Goal: Task Accomplishment & Management: Manage account settings

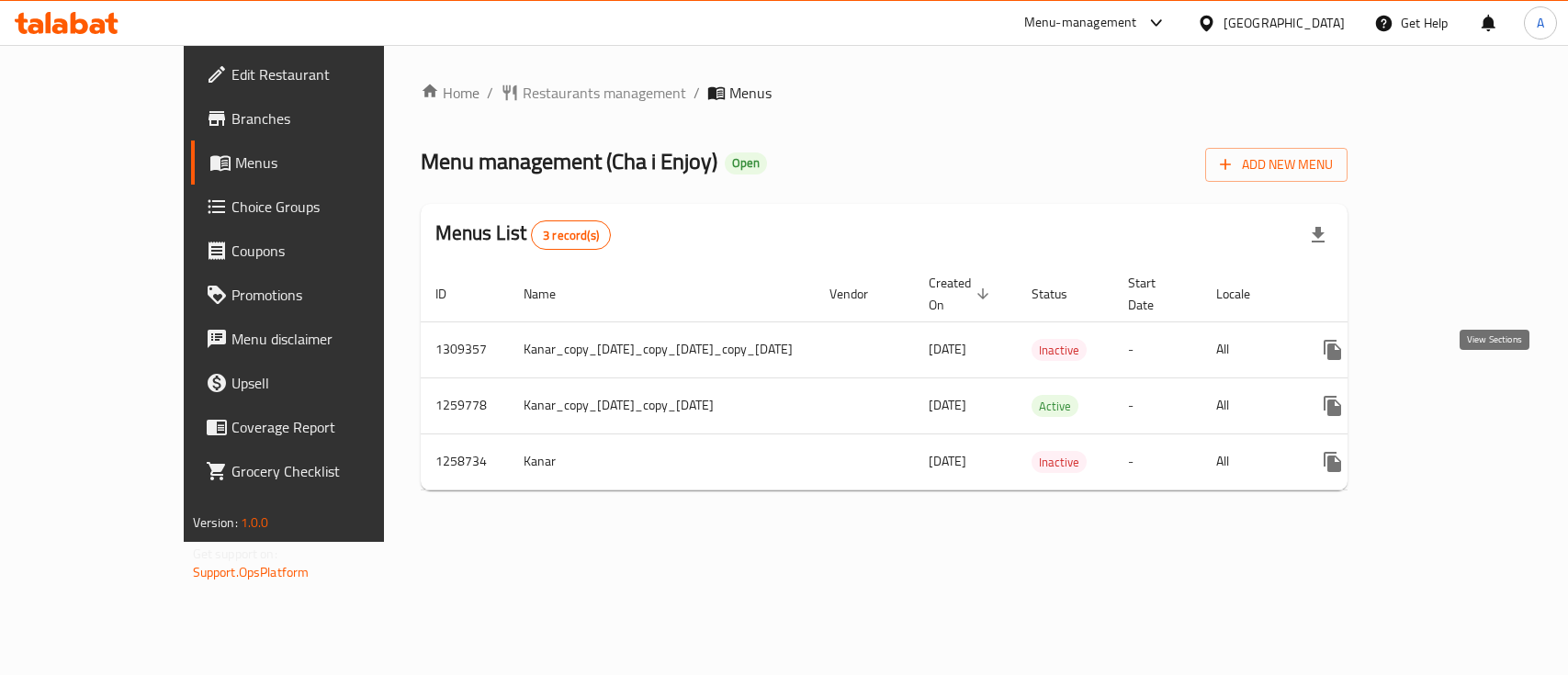
click at [1480, 396] on link "enhanced table" at bounding box center [1464, 405] width 44 height 44
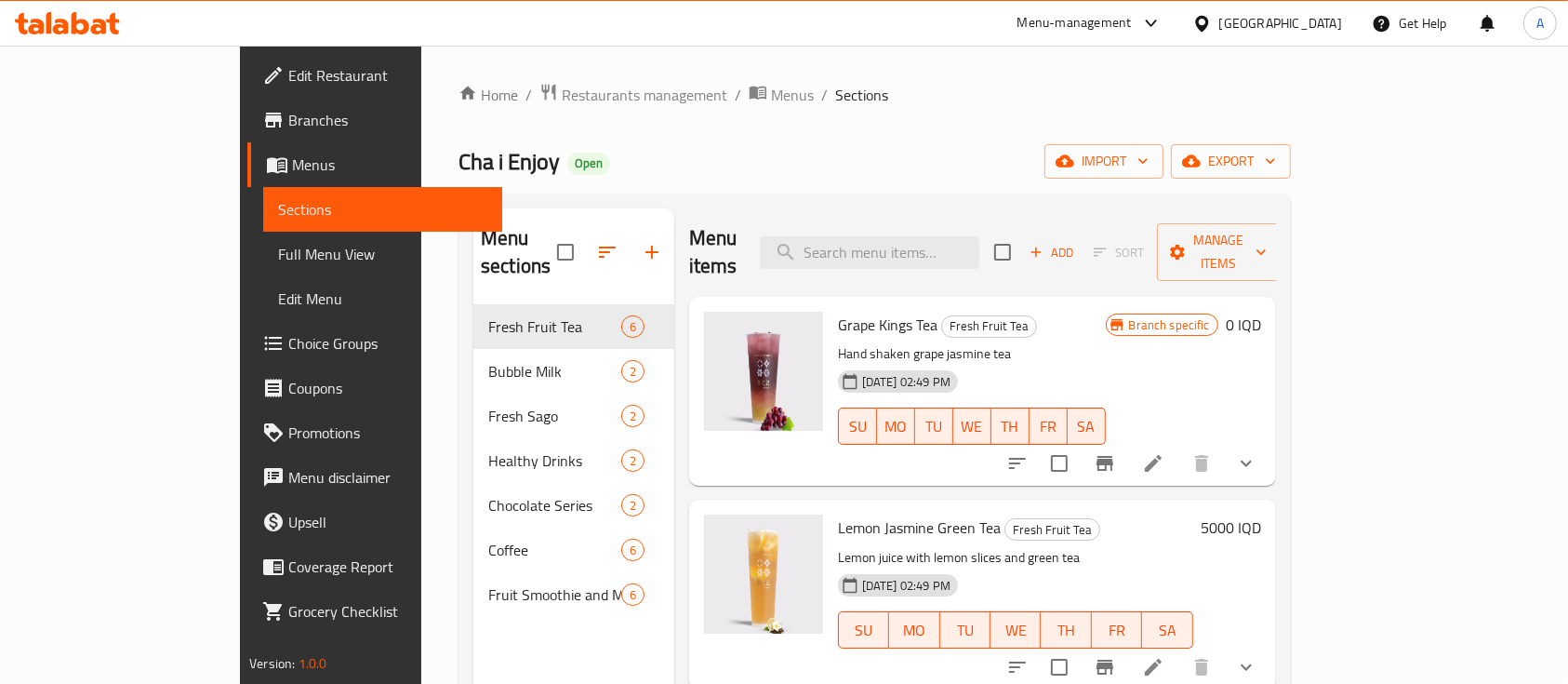
click at [934, 258] on div "Menu items Add Sort Manage items" at bounding box center [981, 253] width 587 height 88
click at [924, 246] on input "search" at bounding box center [868, 252] width 219 height 32
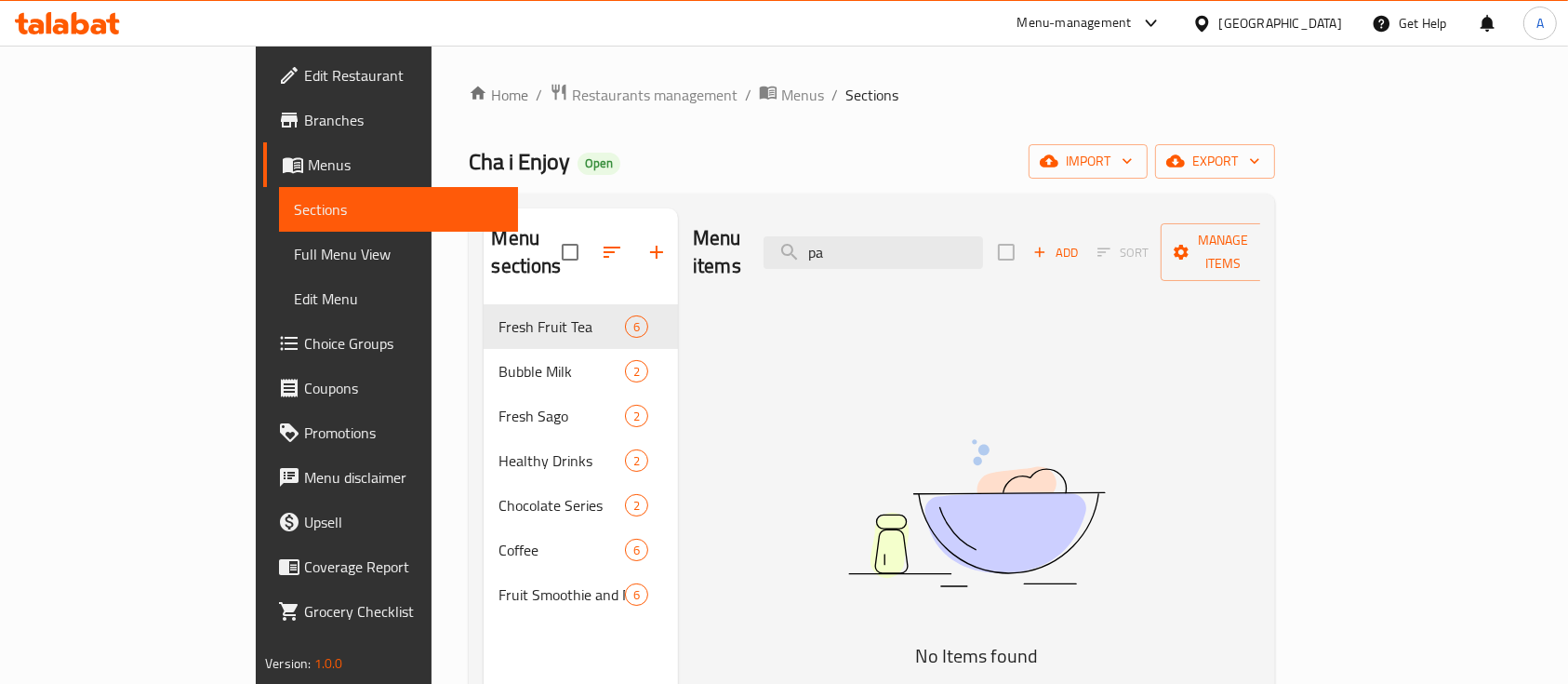
type input "p"
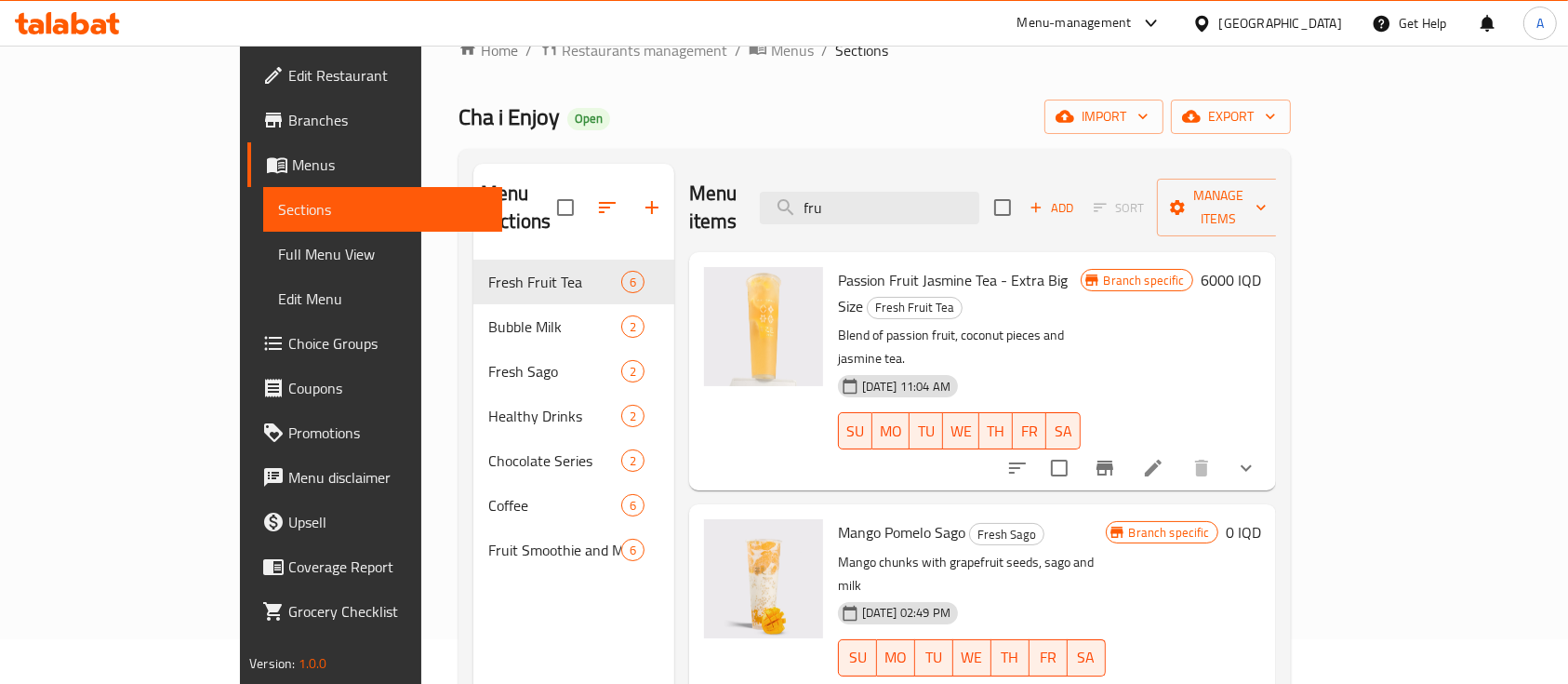
scroll to position [45, 0]
type input "fru"
click at [790, 284] on icon "delete image" at bounding box center [796, 292] width 13 height 17
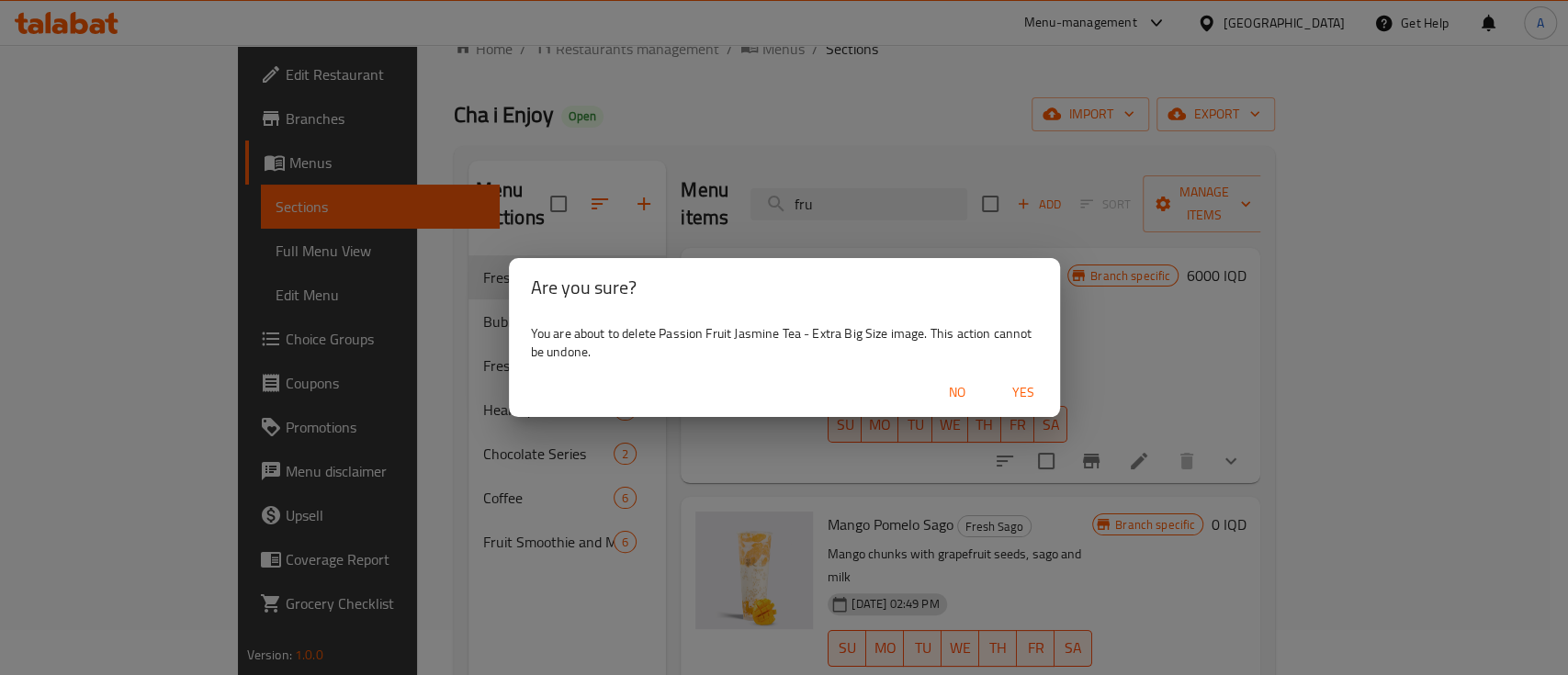
click at [786, 155] on div "Are you sure? You are about to delete Passion Fruit Jasmine Tea - Extra Big Siz…" at bounding box center [784, 338] width 1568 height 675
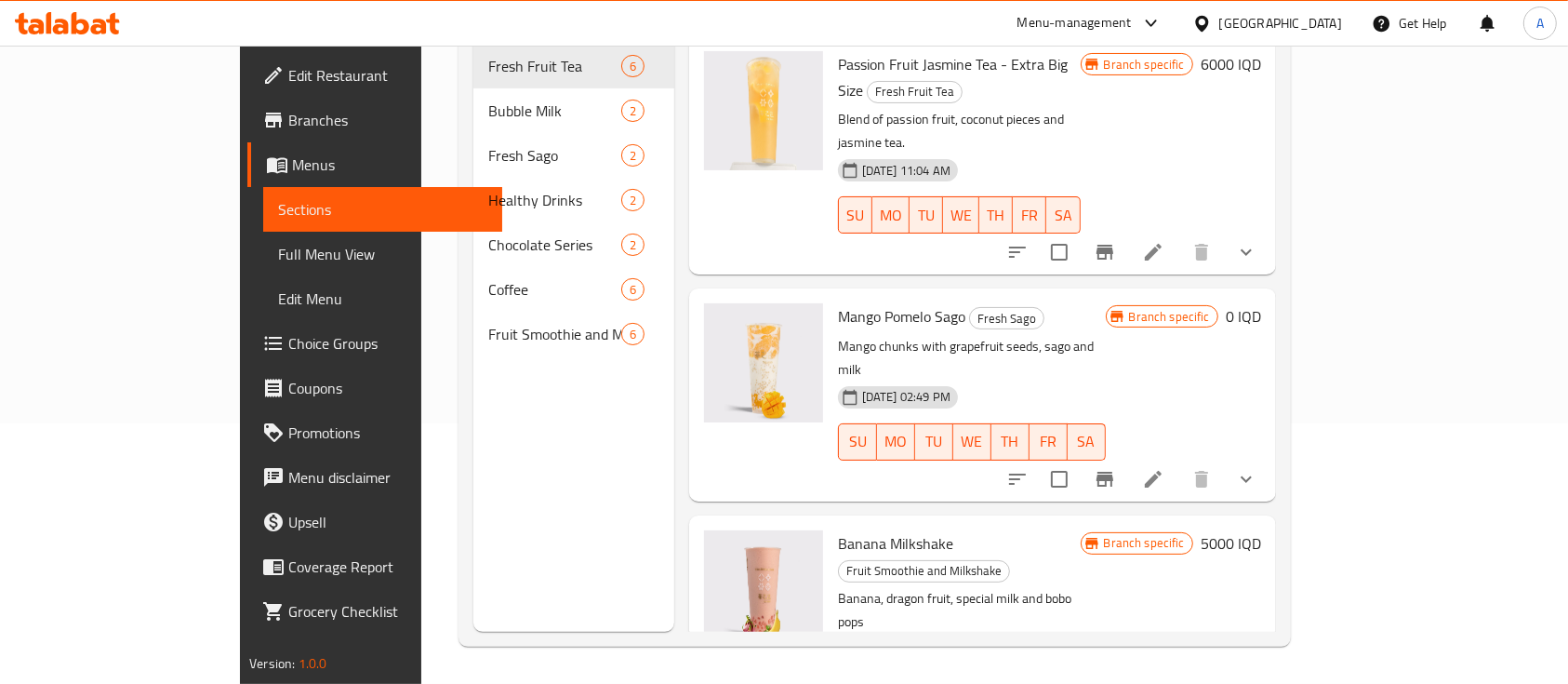
scroll to position [0, 0]
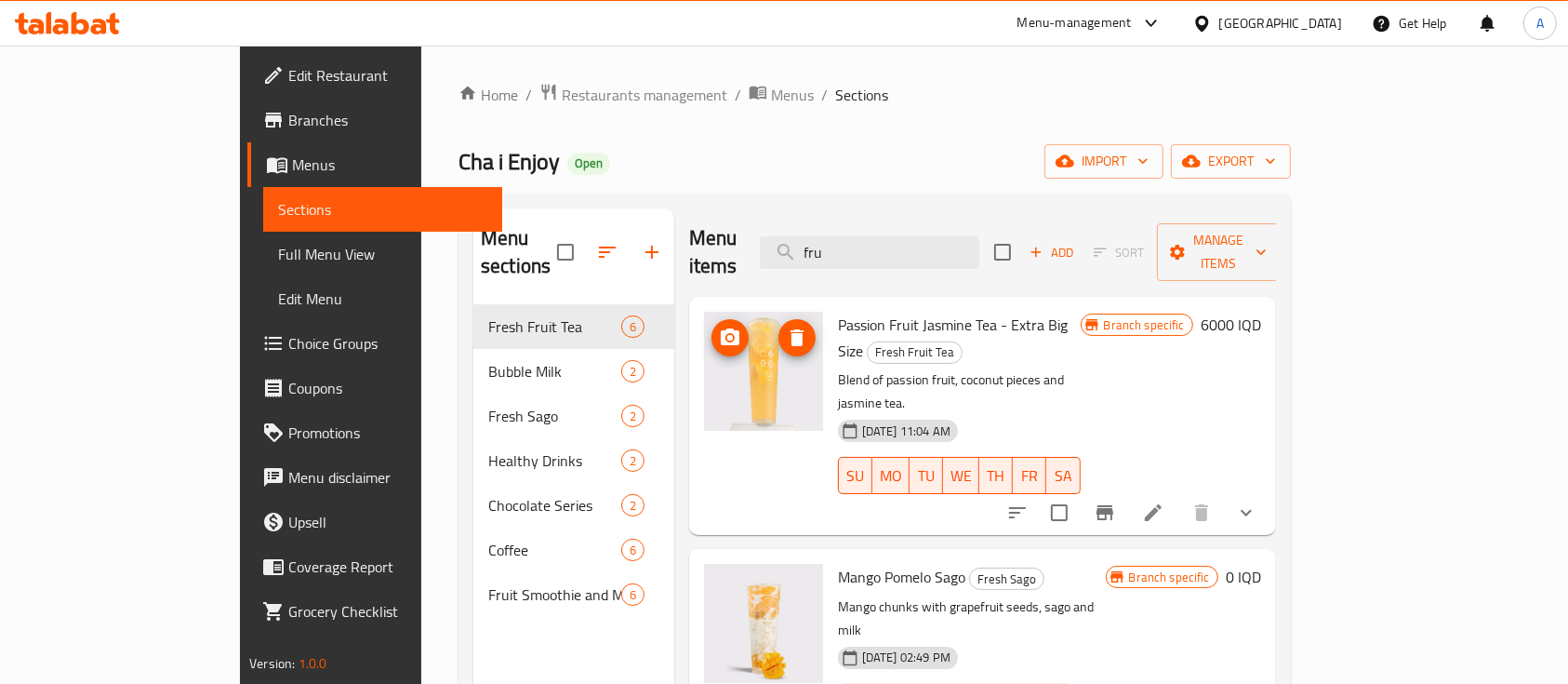
click at [778, 321] on button "delete image" at bounding box center [797, 338] width 37 height 37
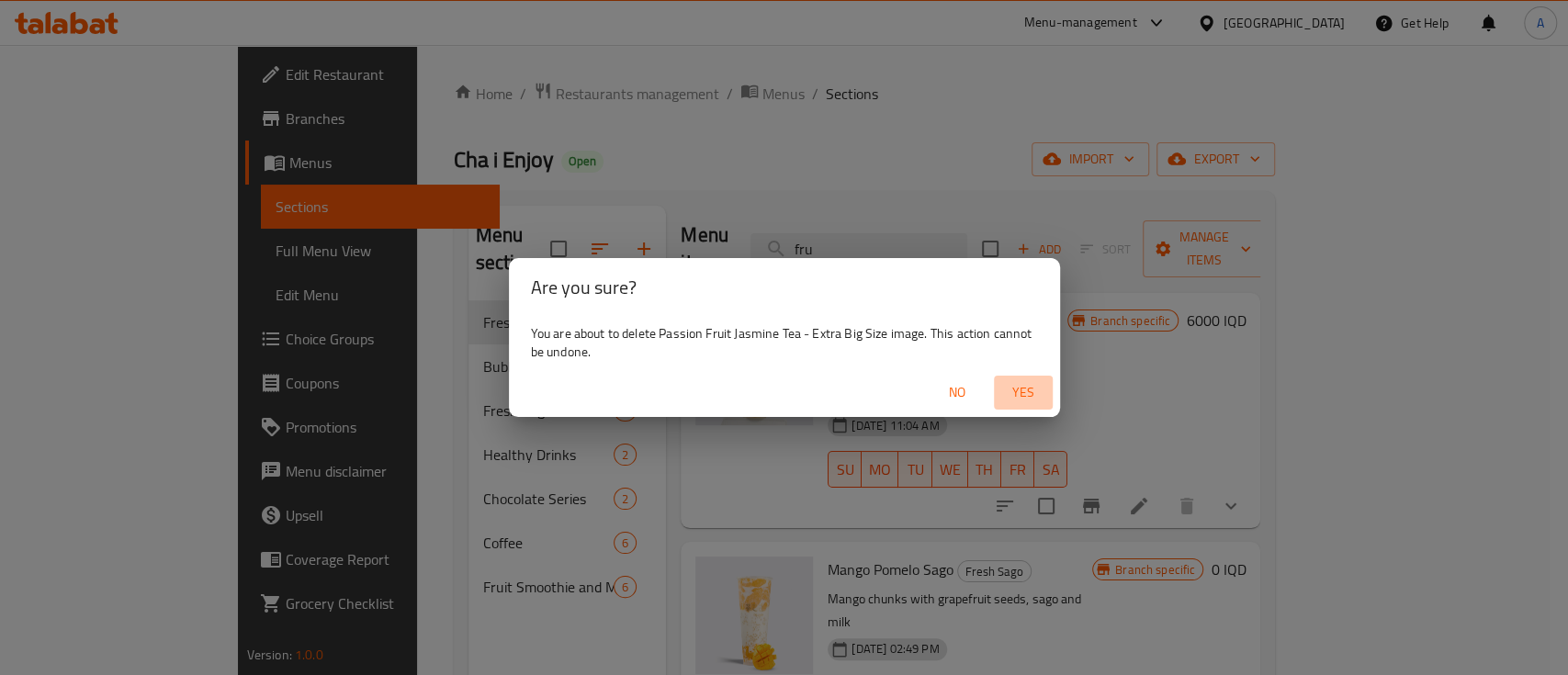
click at [1017, 395] on span "Yes" at bounding box center [1023, 393] width 44 height 23
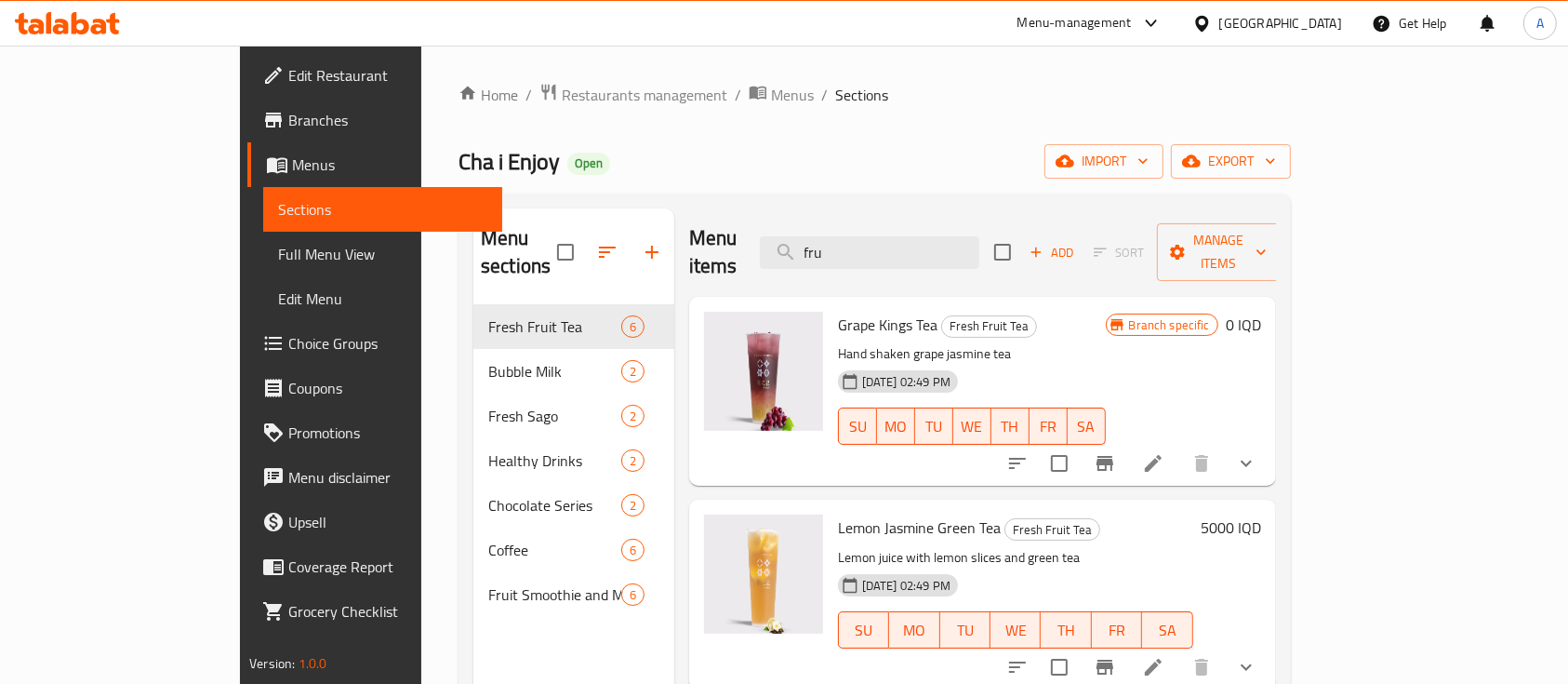
click at [521, 110] on div "Home / Restaurants management / Menus / Sections Cha i Enjoy Open import export…" at bounding box center [874, 494] width 832 height 825
click at [562, 90] on span "Restaurants management" at bounding box center [644, 94] width 165 height 23
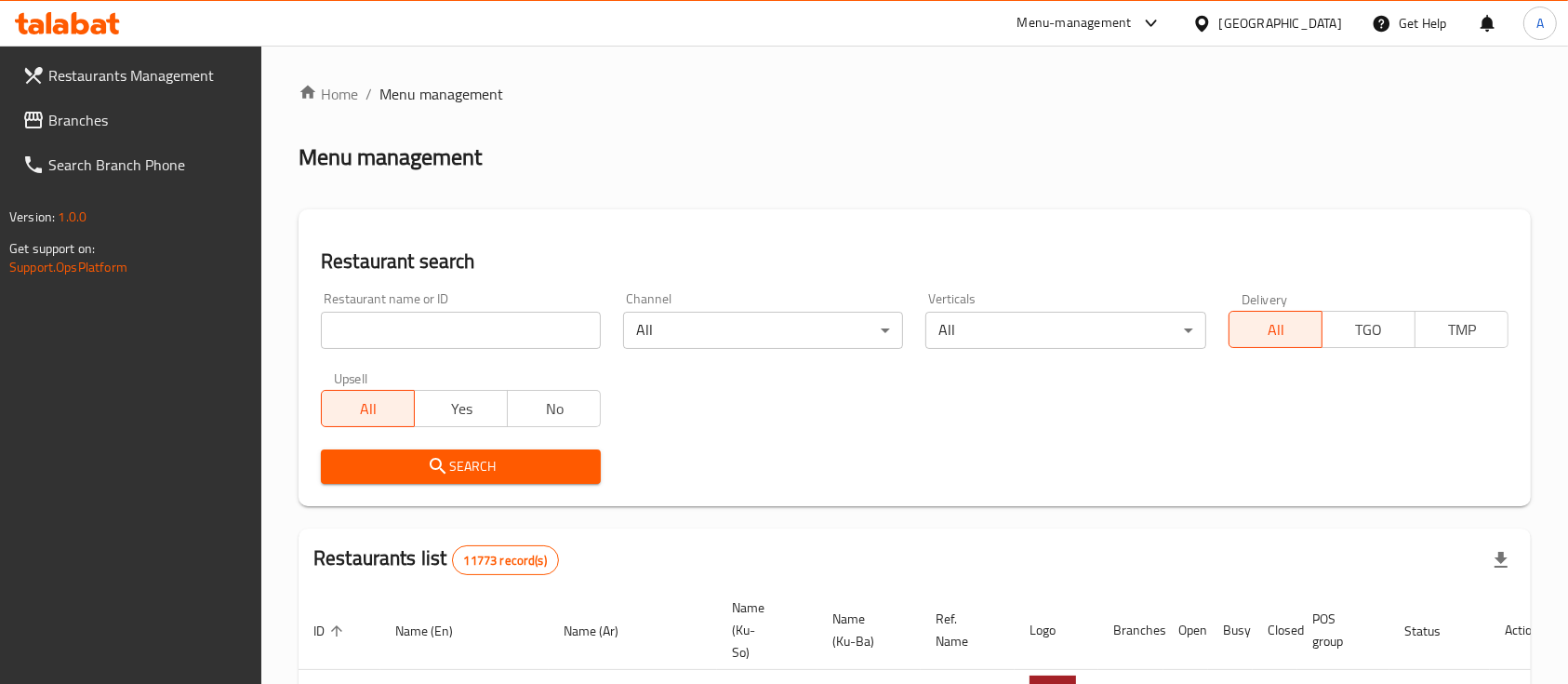
click at [434, 345] on input "search" at bounding box center [461, 330] width 280 height 37
type input "99 gril"
click at [439, 449] on button "Search" at bounding box center [461, 466] width 280 height 34
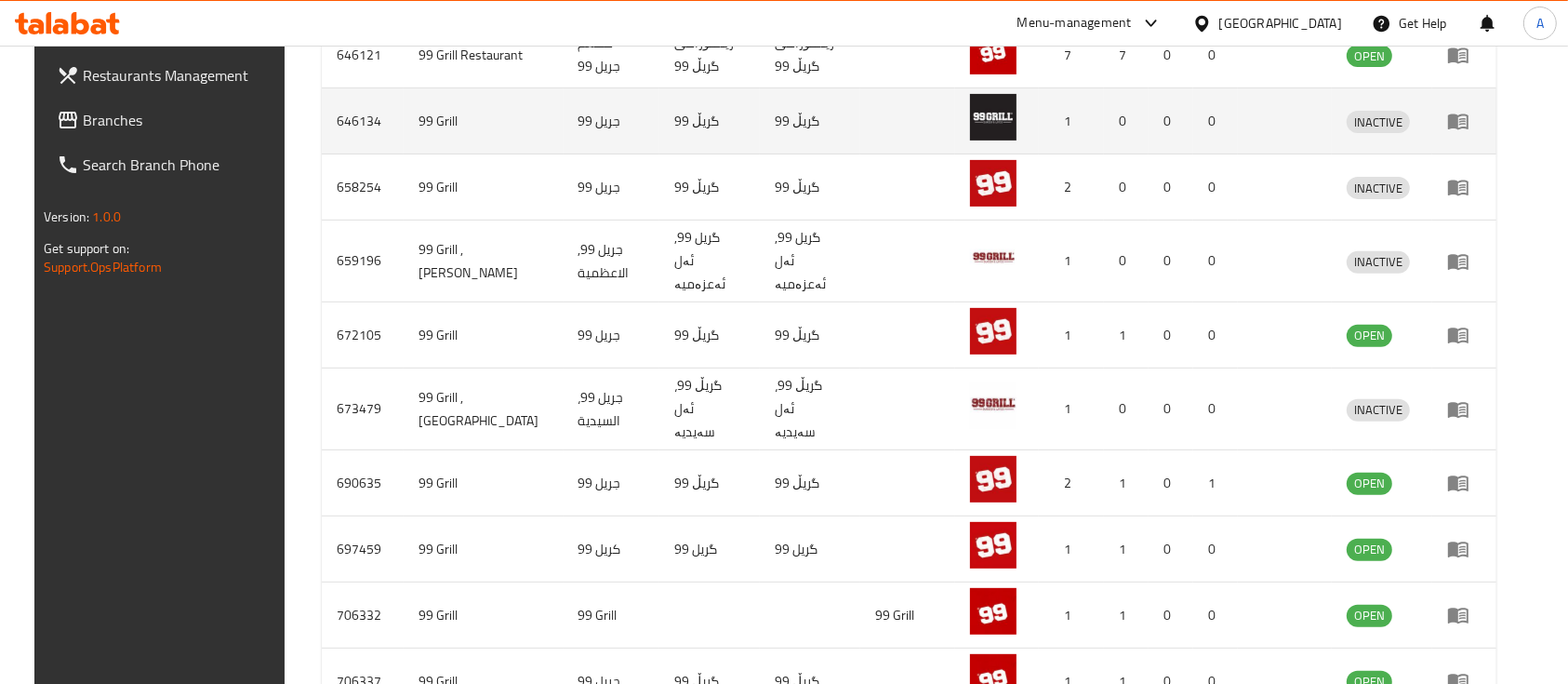
scroll to position [716, 0]
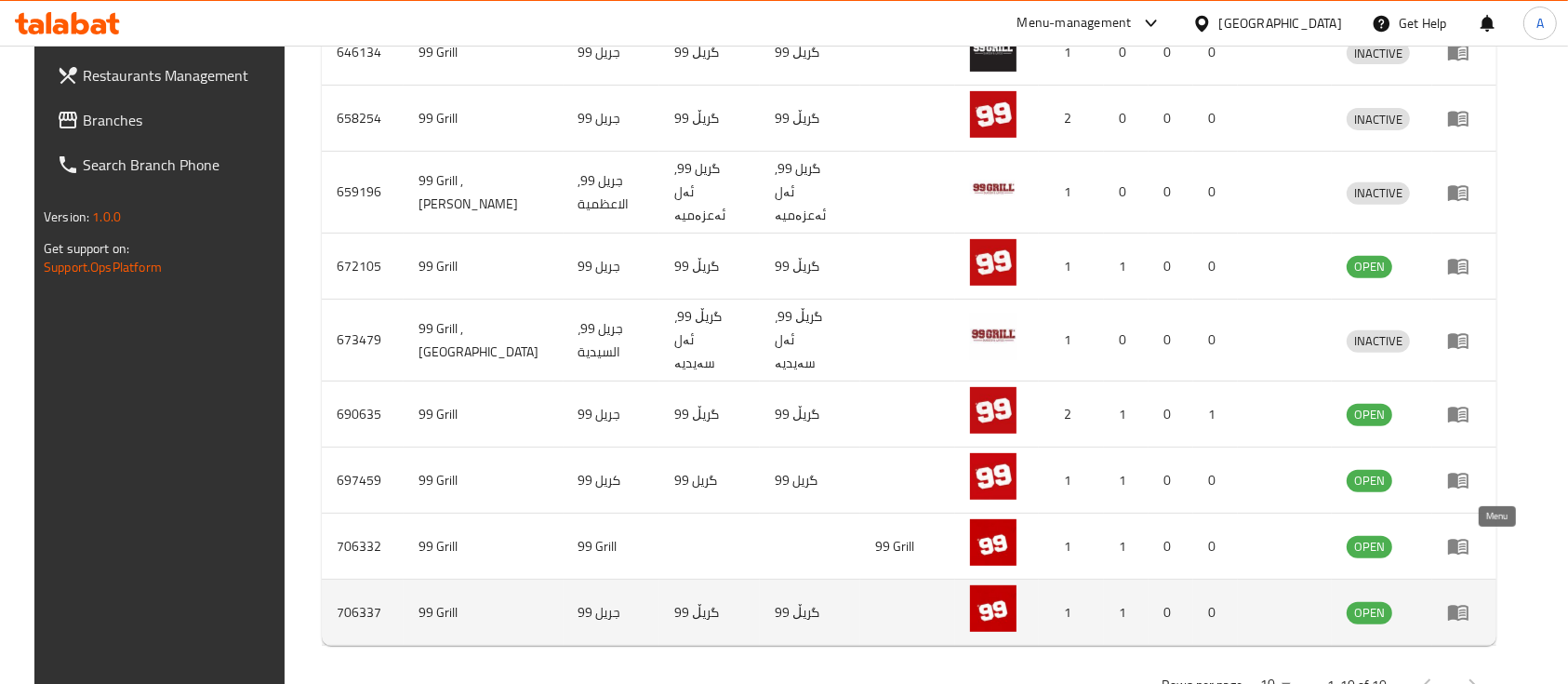
click at [1466, 609] on icon "enhanced table" at bounding box center [1462, 613] width 7 height 8
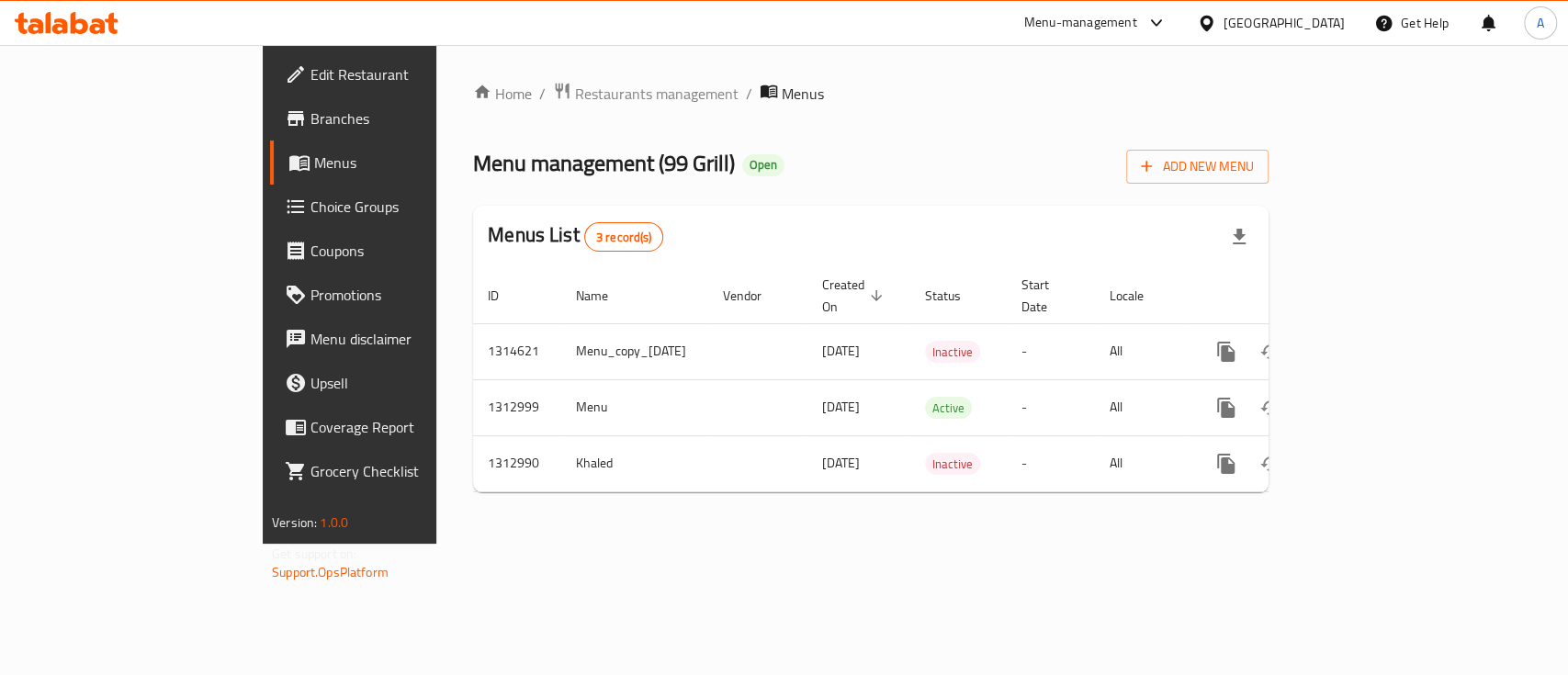
click at [807, 149] on div "Menu management ( 99 Grill ) Open Add New Menu" at bounding box center [870, 163] width 796 height 42
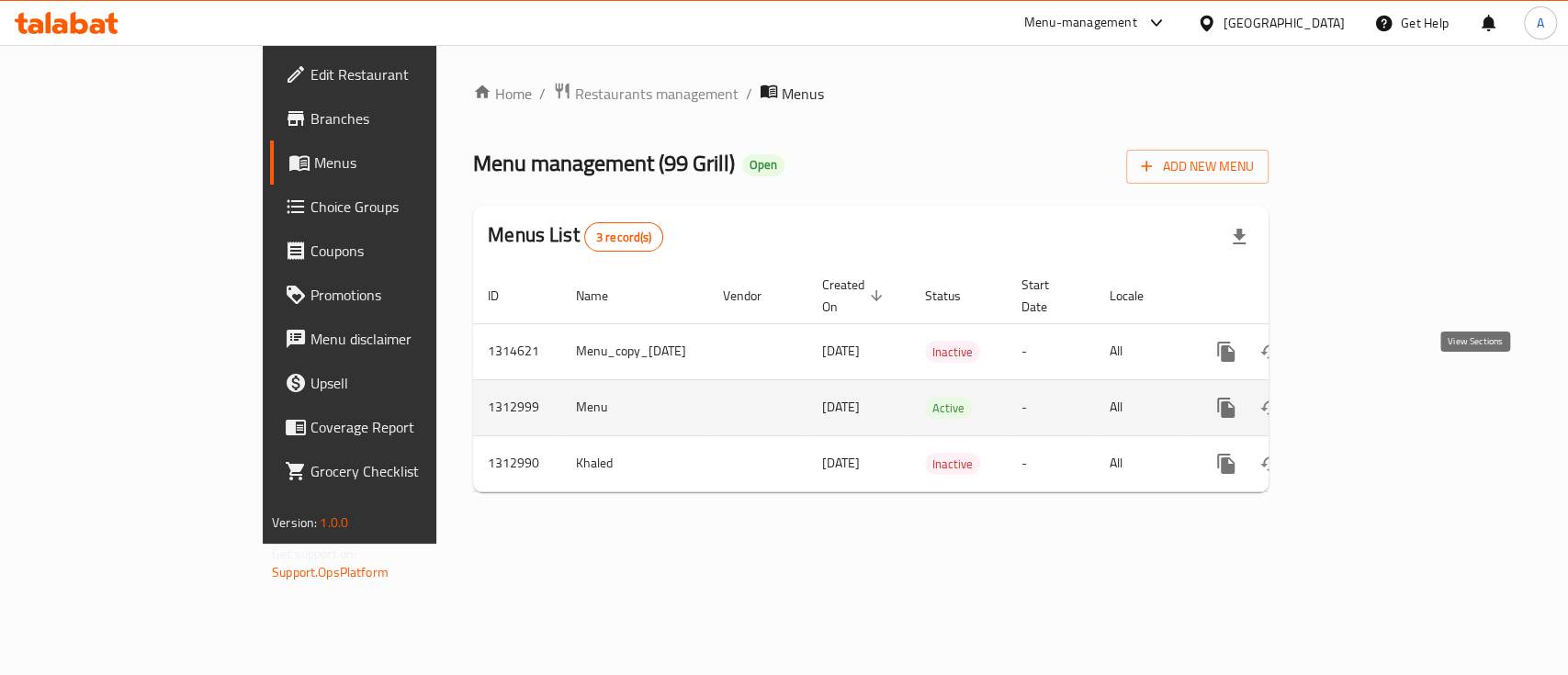
click at [1369, 397] on icon "enhanced table" at bounding box center [1357, 407] width 22 height 22
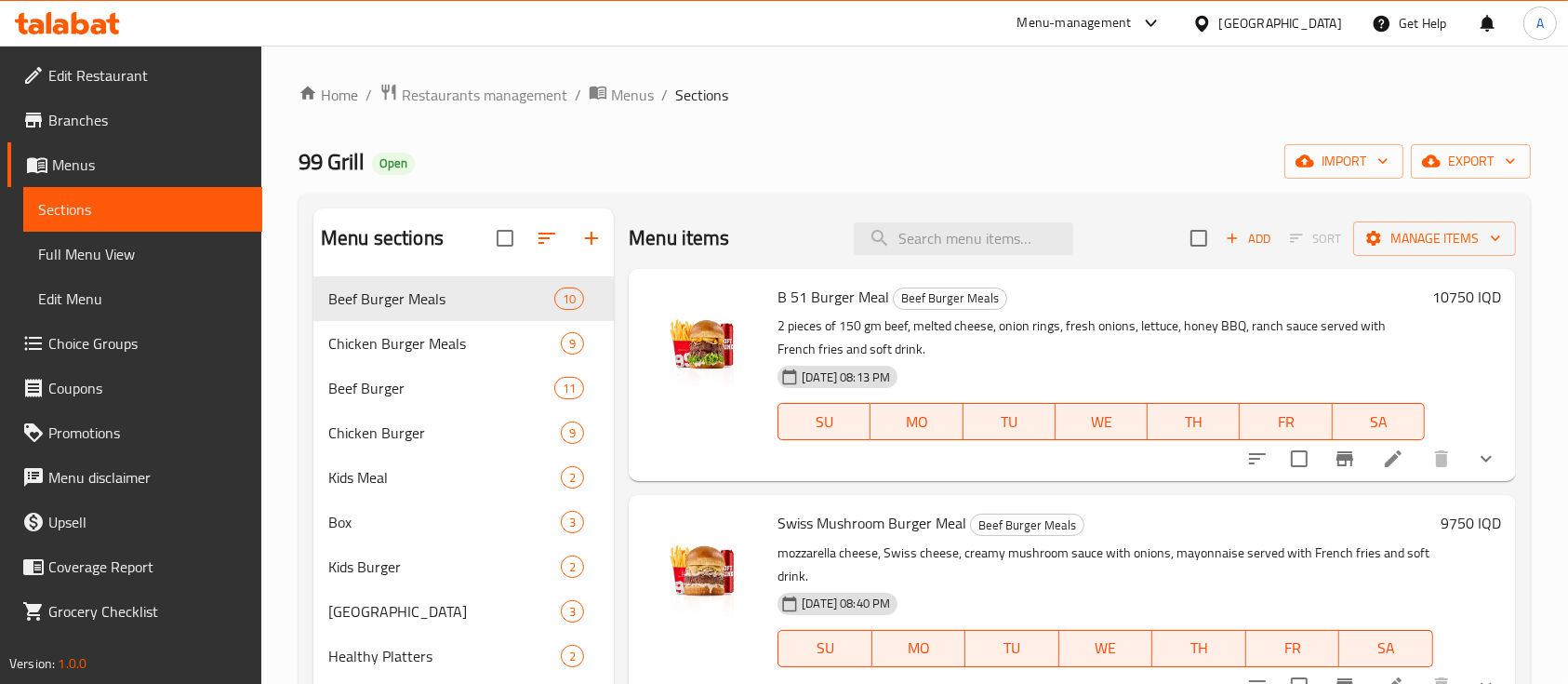
scroll to position [260, 0]
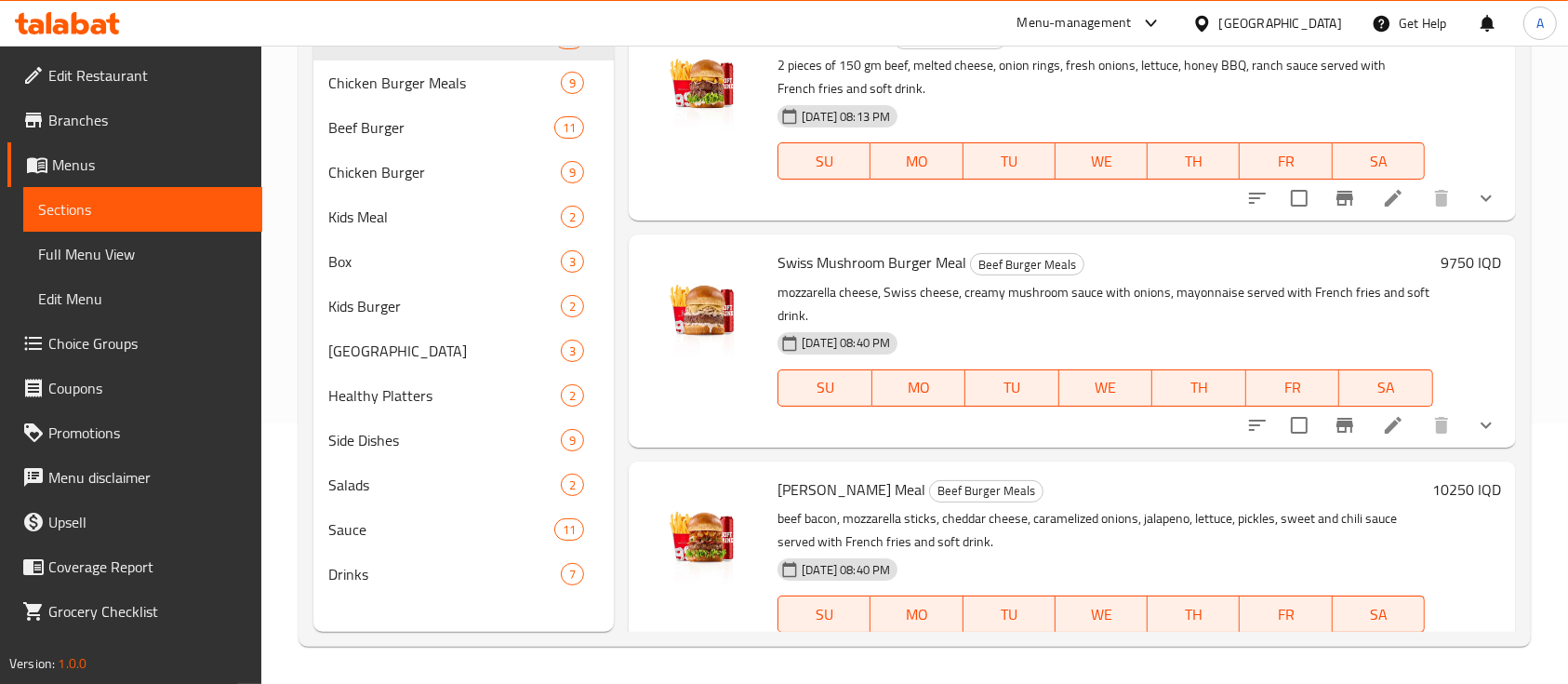
click at [395, 606] on div "Menu sections Beef Burger Meals 10 Chicken Burger Meals 9 Beef Burger 11 Chicke…" at bounding box center [464, 290] width 301 height 684
click at [439, 582] on span "Drinks" at bounding box center [444, 574] width 233 height 23
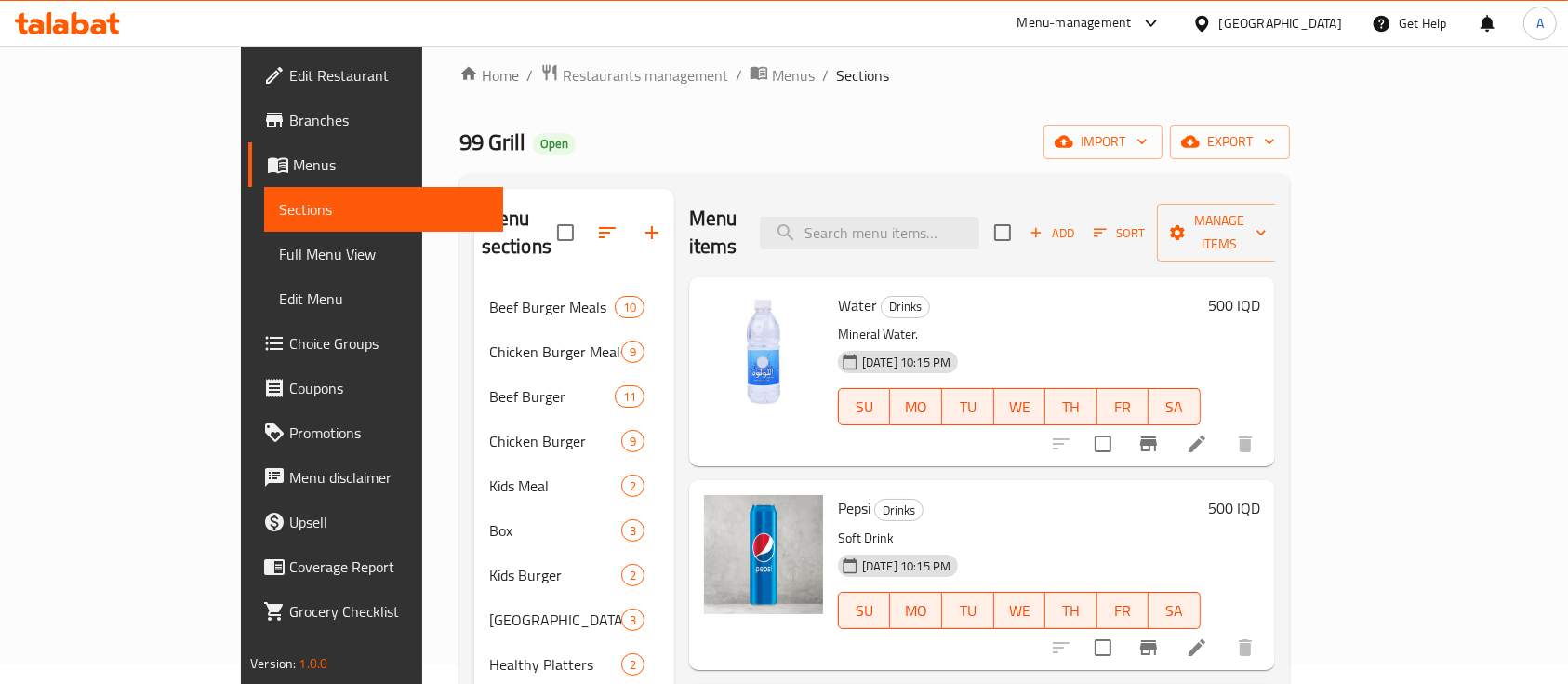
scroll to position [19, 0]
click at [790, 311] on icon "delete image" at bounding box center [796, 318] width 13 height 17
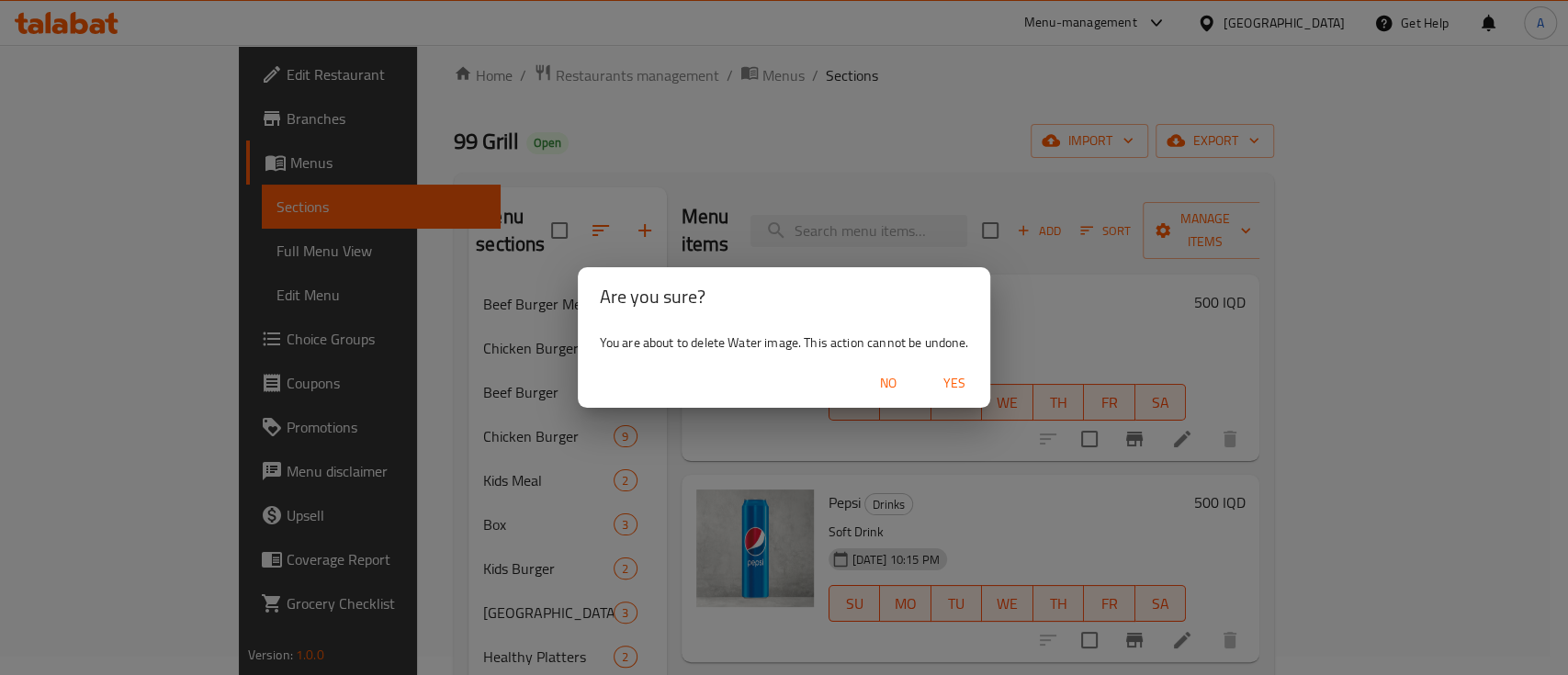
click at [955, 378] on span "Yes" at bounding box center [953, 383] width 44 height 23
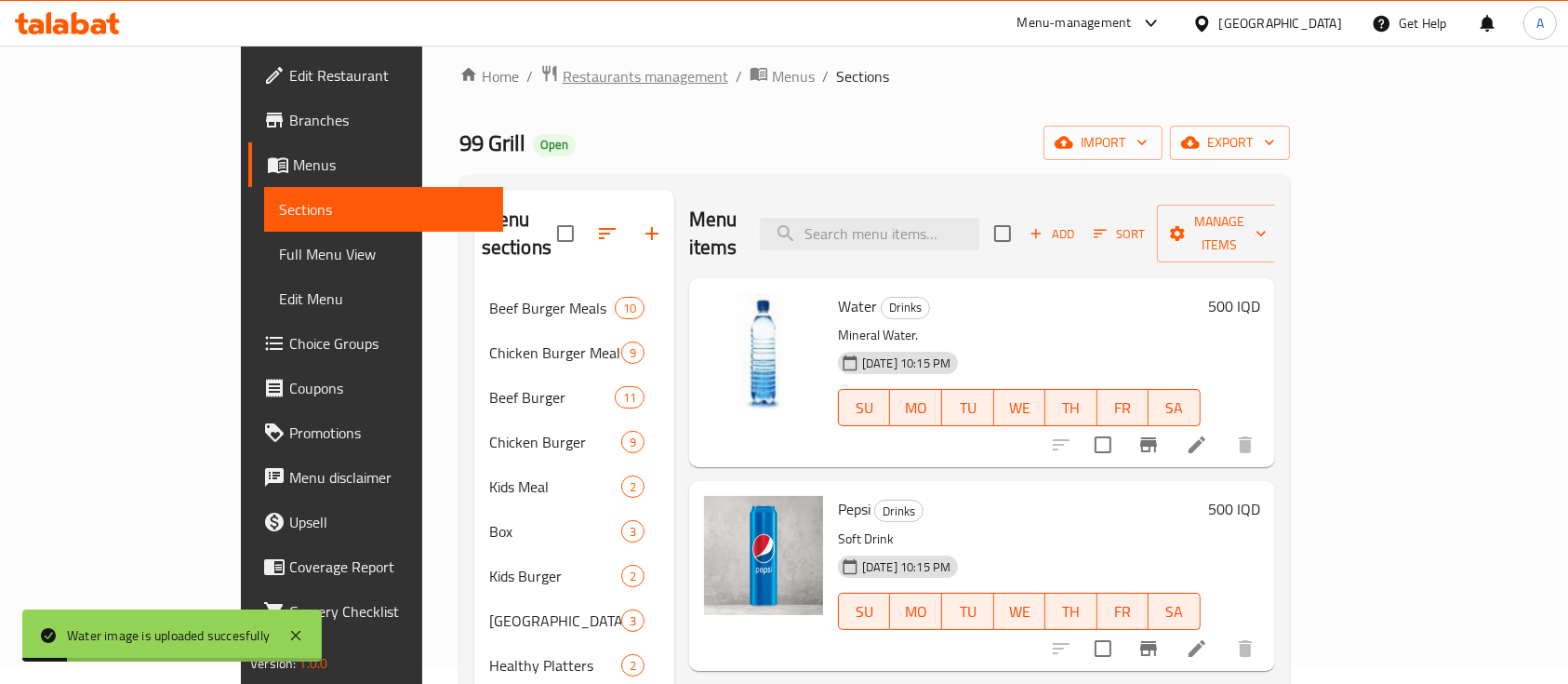
click at [563, 81] on span "Restaurants management" at bounding box center [645, 76] width 165 height 23
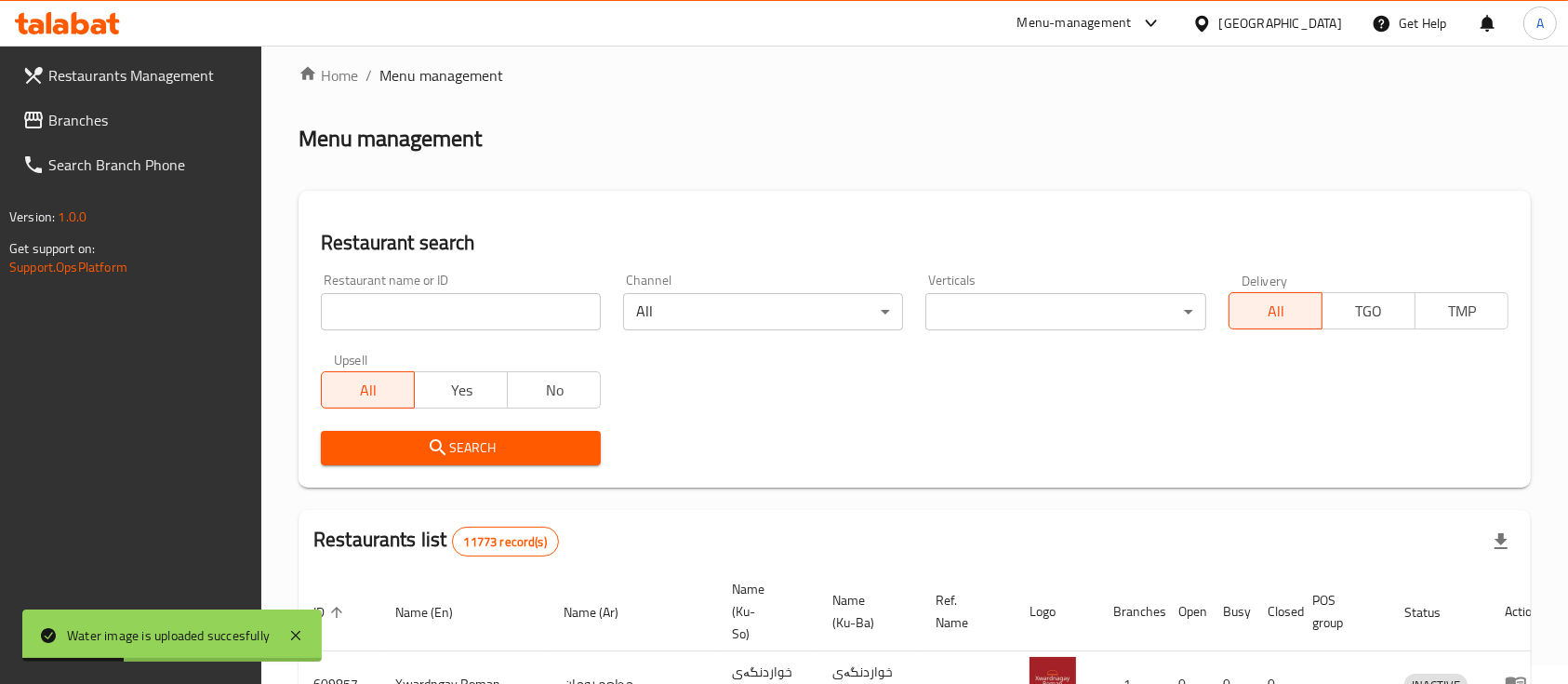
click at [470, 291] on div "Restaurant name or ID Restaurant name or ID" at bounding box center [461, 302] width 280 height 57
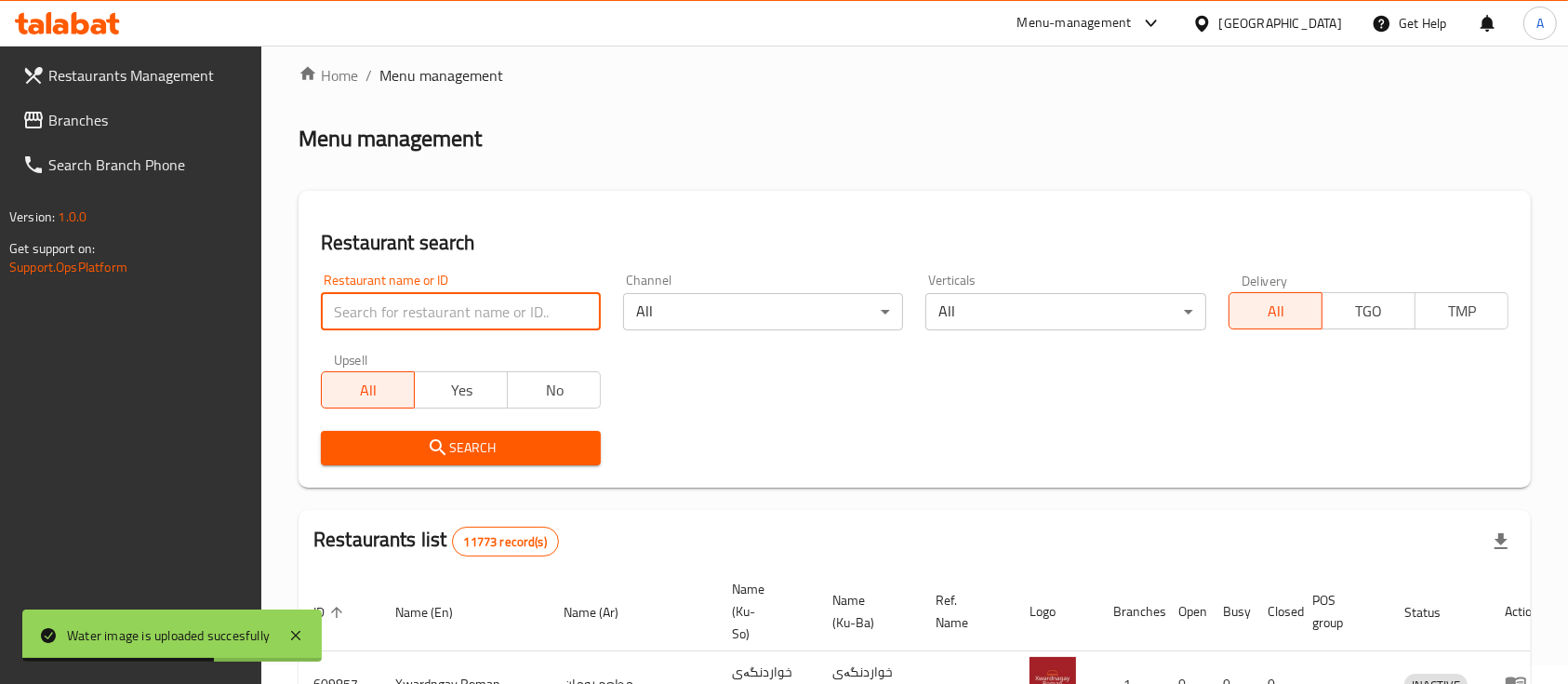
click at [464, 307] on input "search" at bounding box center [461, 312] width 280 height 37
type input "99 gril"
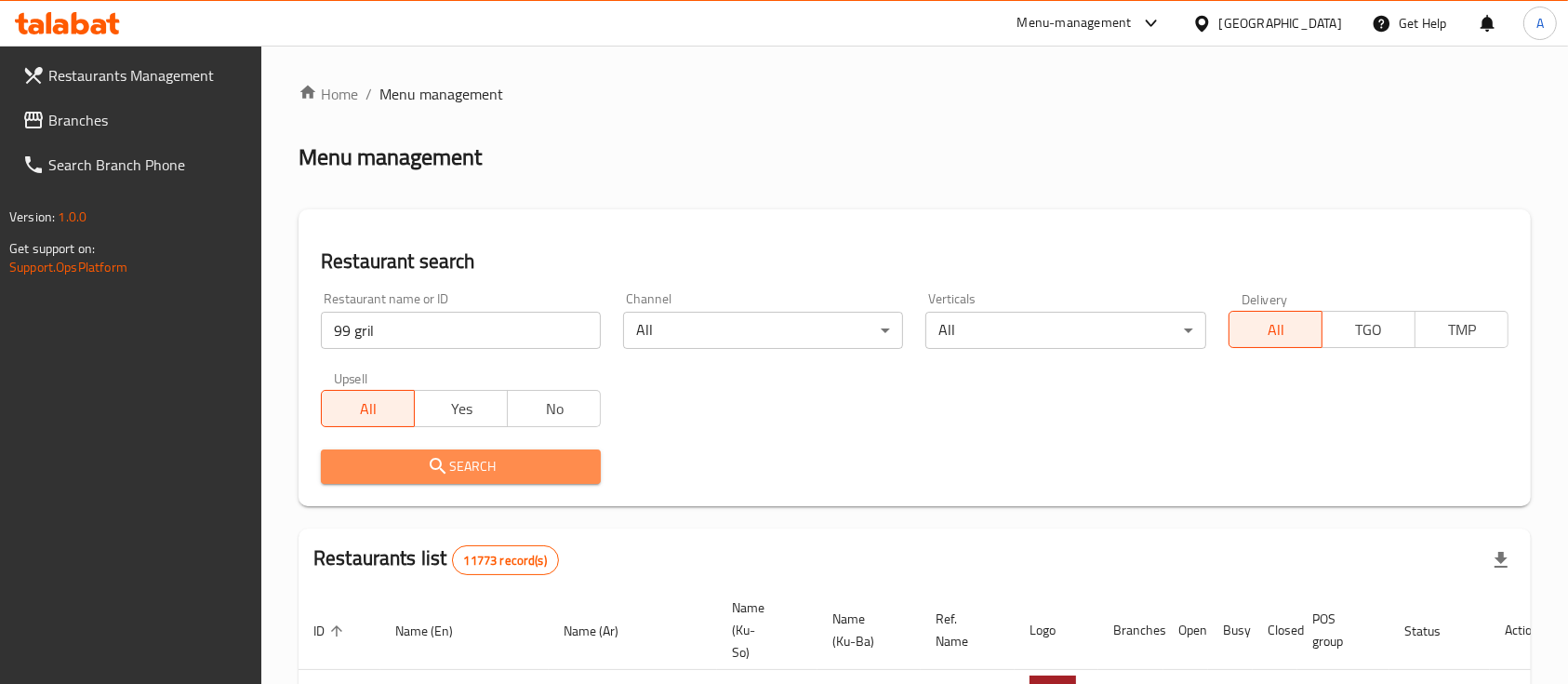
click at [474, 472] on span "Search" at bounding box center [461, 467] width 251 height 24
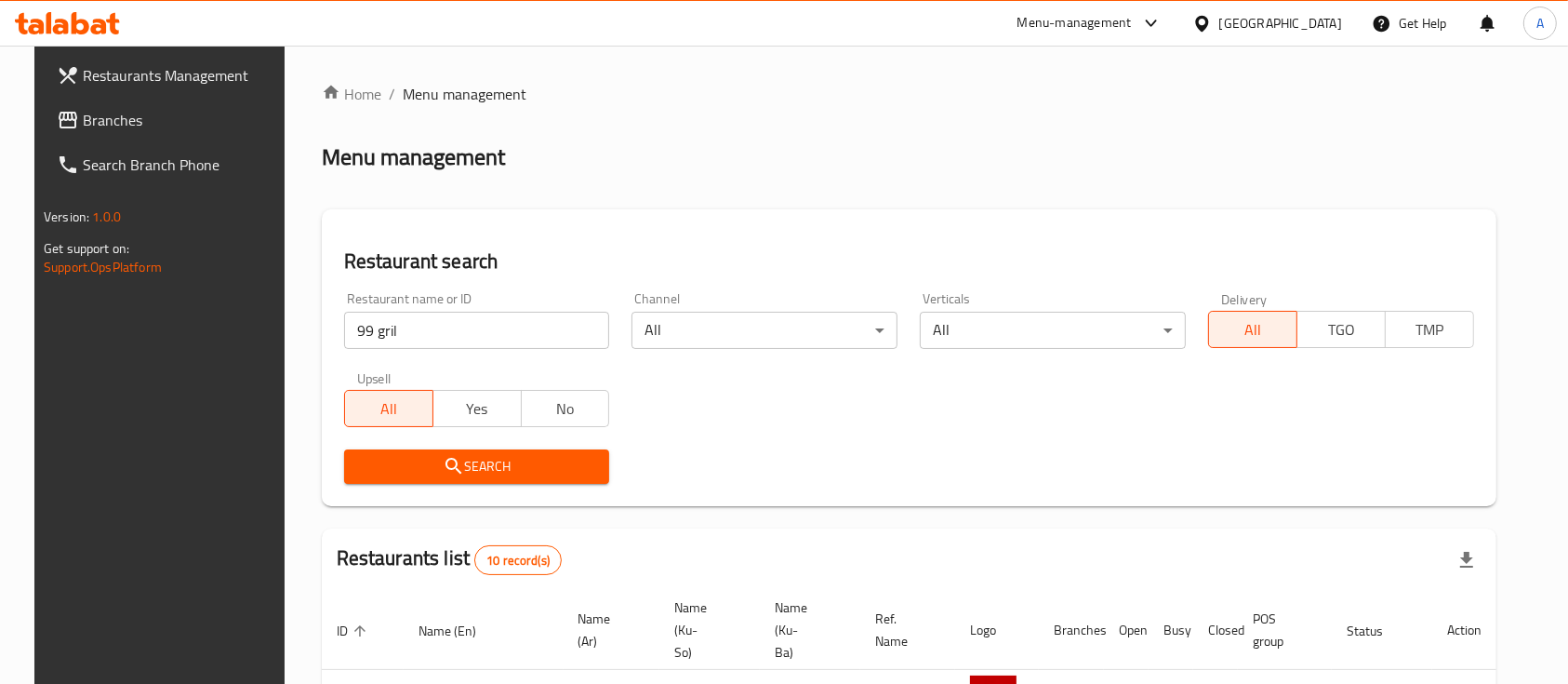
scroll to position [716, 0]
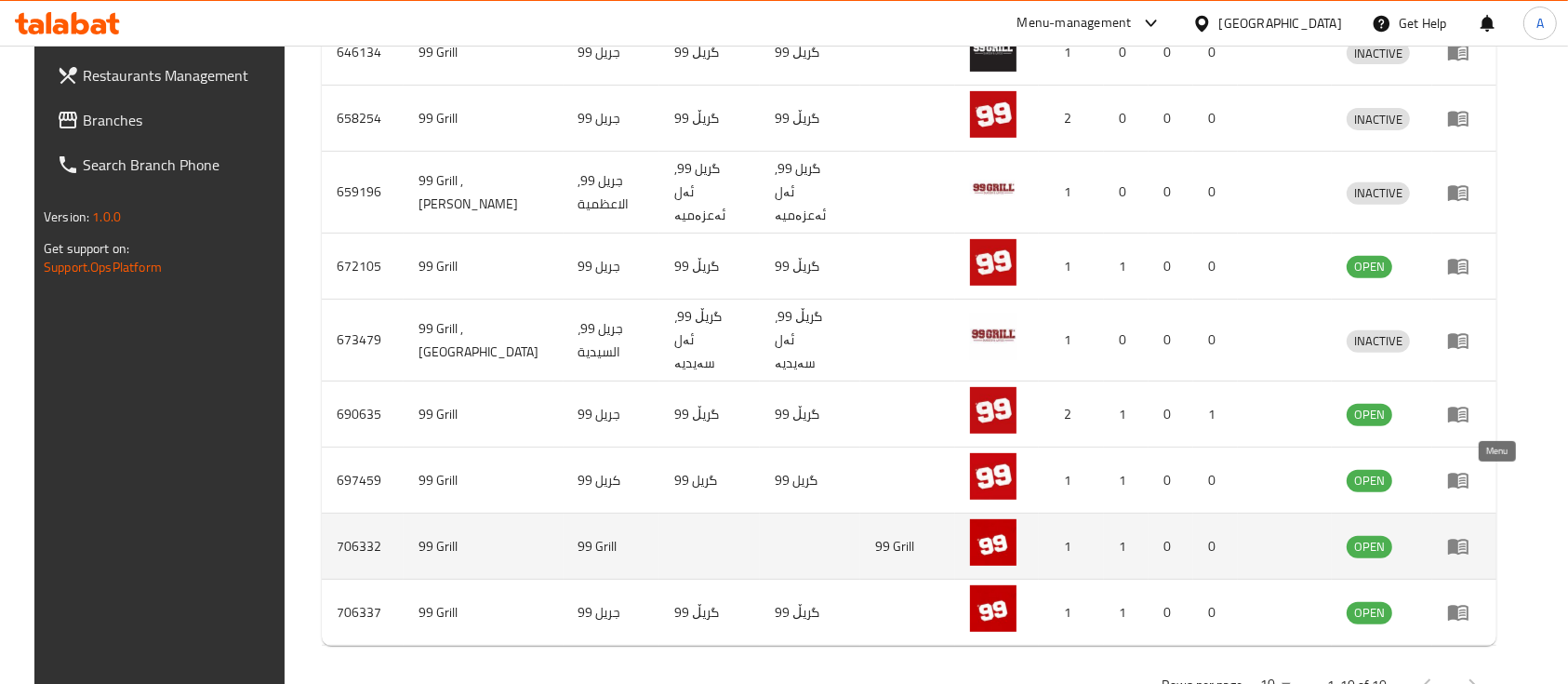
click at [1468, 540] on icon "enhanced table" at bounding box center [1458, 547] width 21 height 16
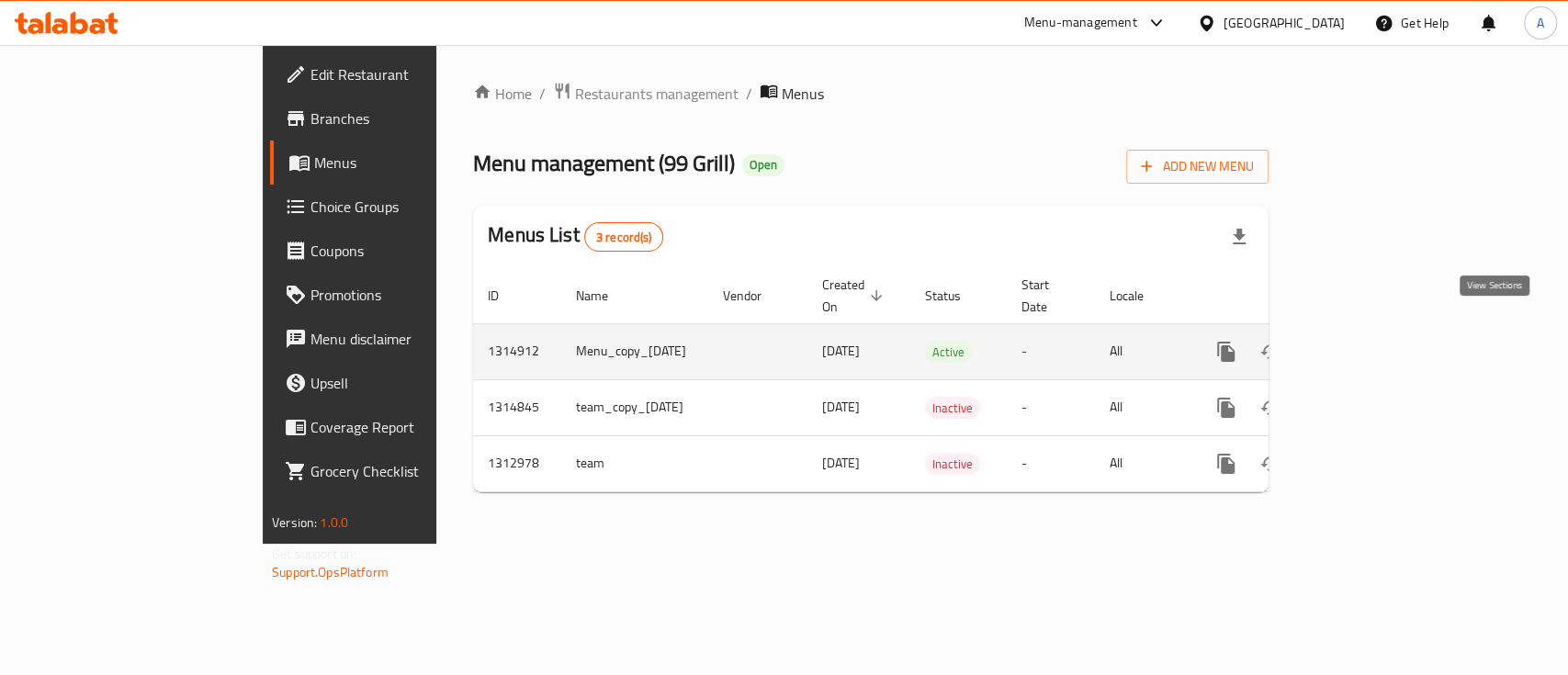
click at [1381, 335] on link "enhanced table" at bounding box center [1357, 351] width 44 height 44
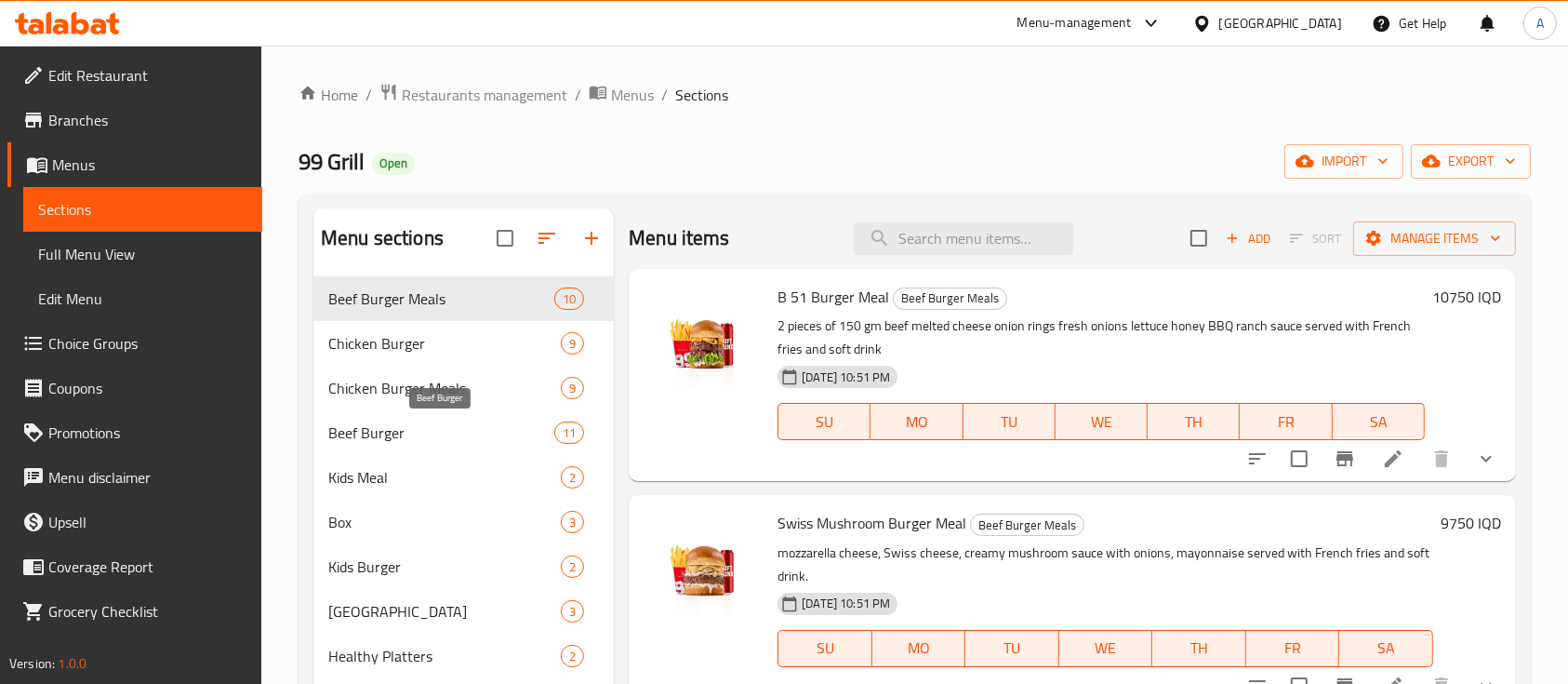
scroll to position [260, 0]
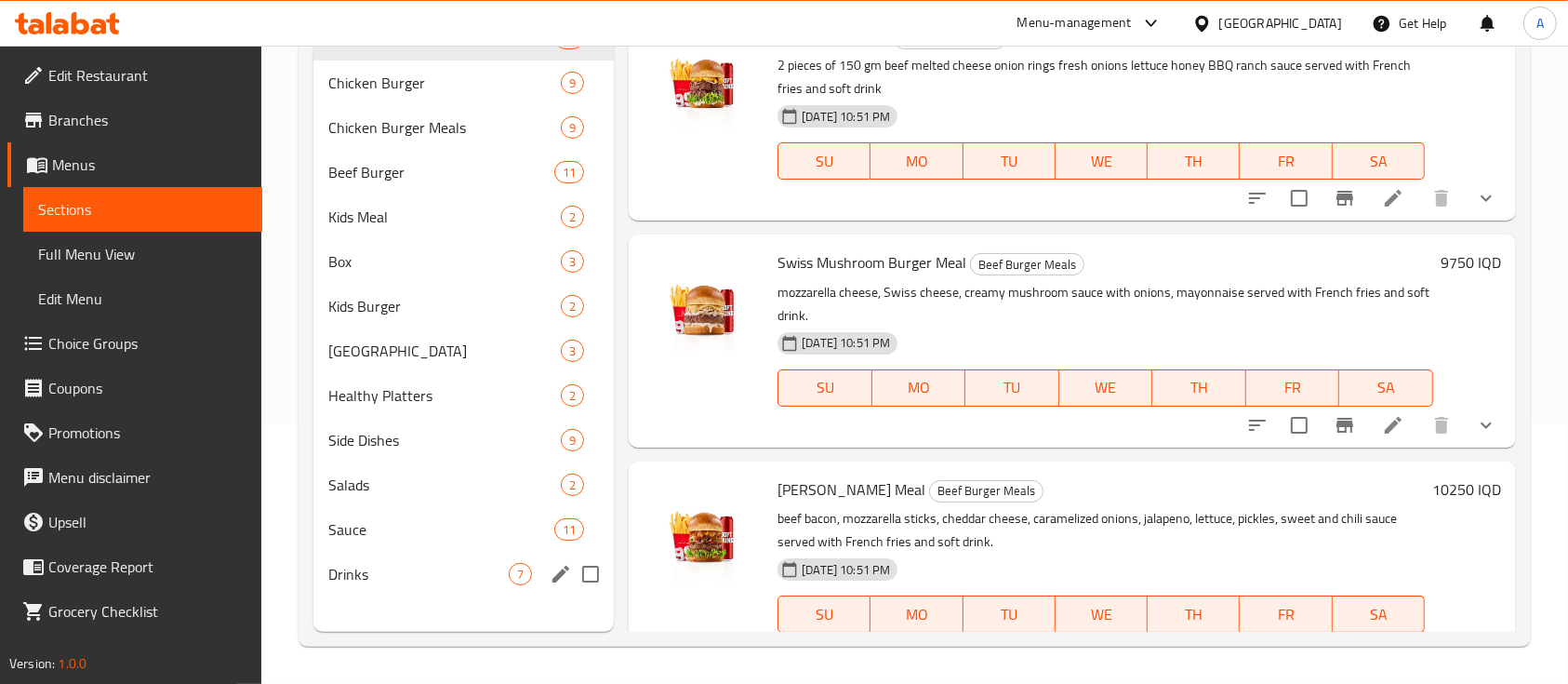
click at [370, 566] on span "Drinks" at bounding box center [419, 574] width 181 height 23
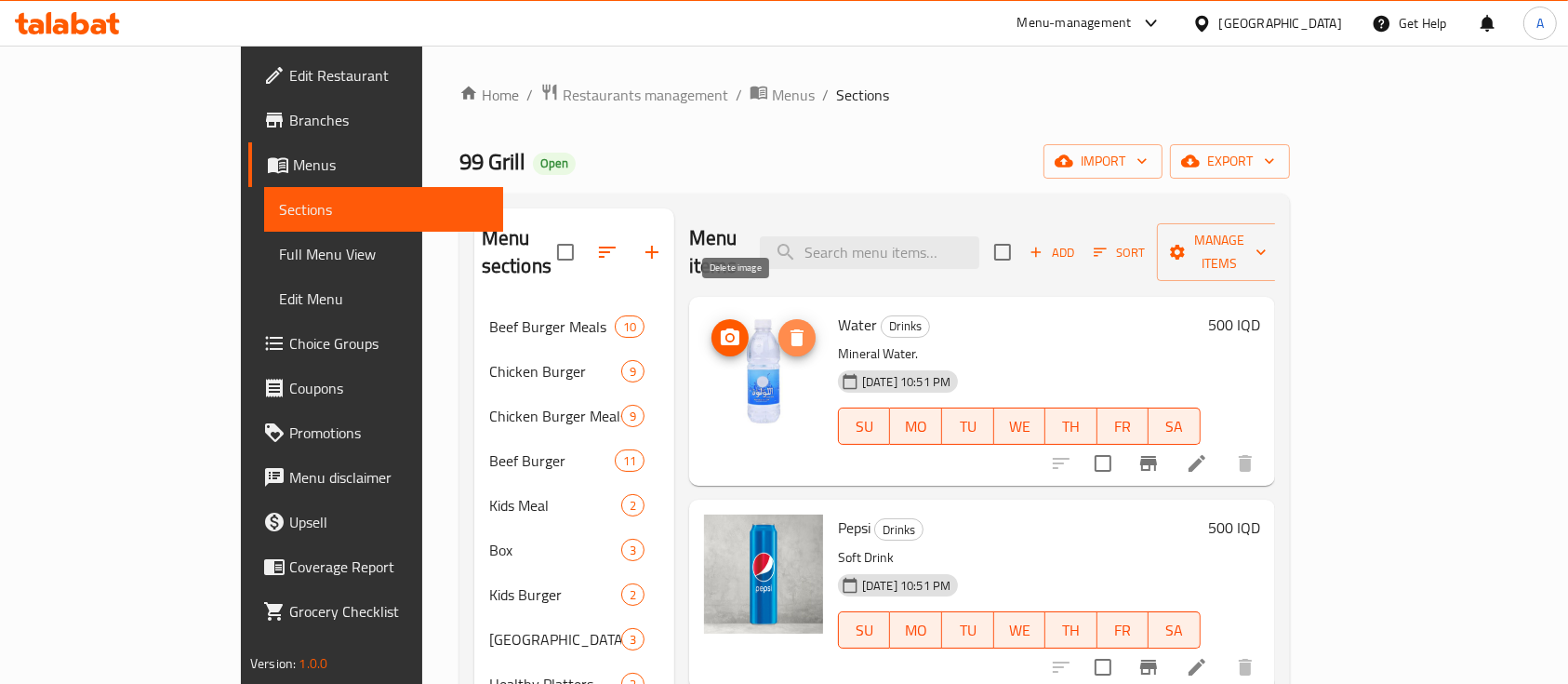
click at [786, 326] on icon "delete image" at bounding box center [797, 337] width 23 height 23
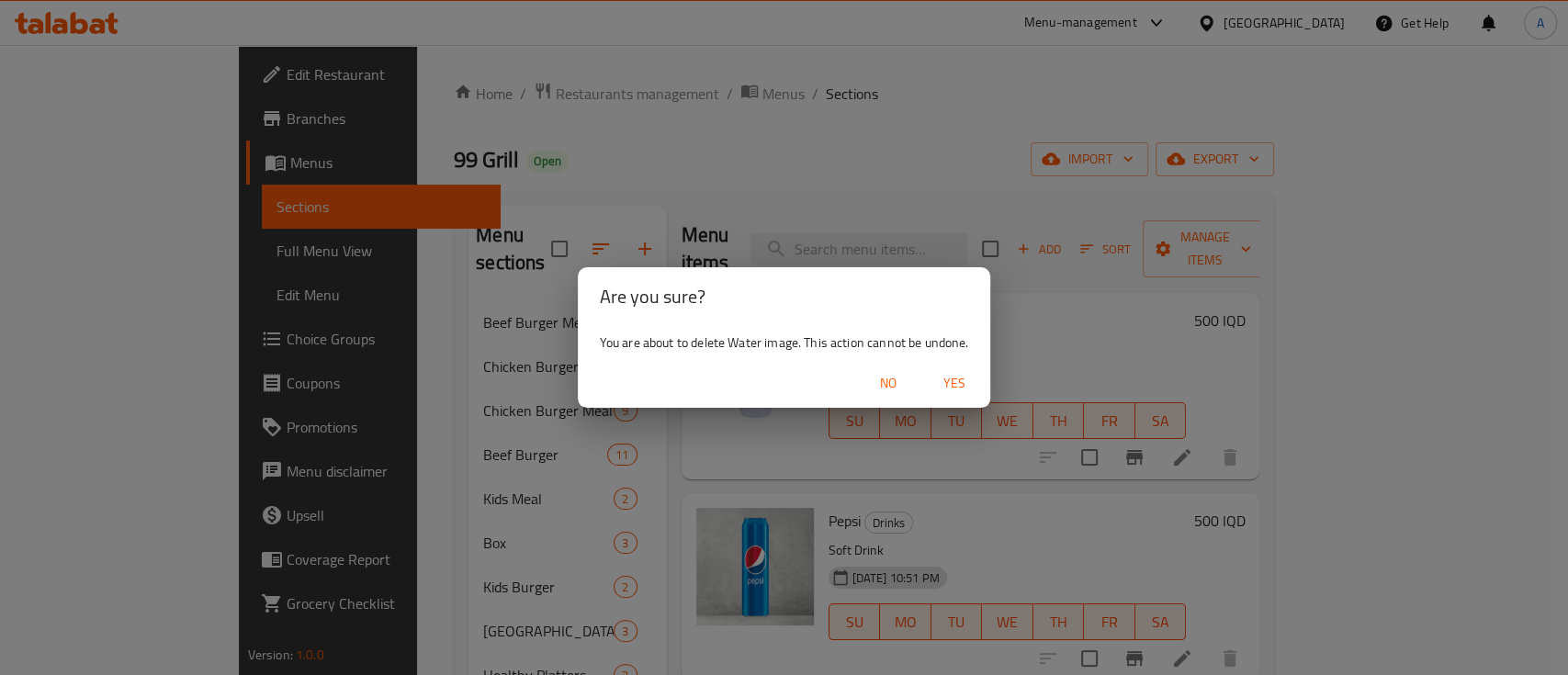
click at [948, 362] on div "No Yes" at bounding box center [784, 383] width 413 height 48
click at [948, 383] on span "Yes" at bounding box center [953, 383] width 44 height 23
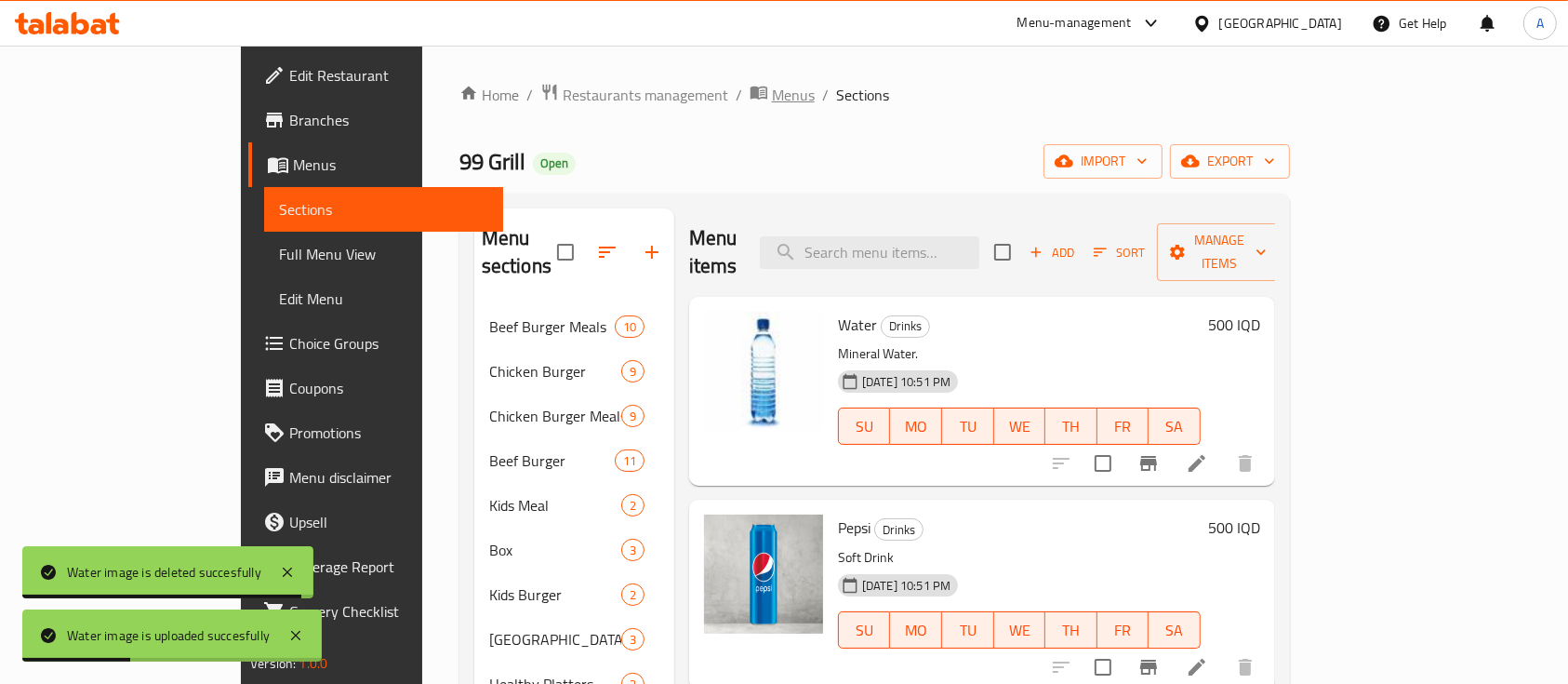
click at [772, 96] on span "Menus" at bounding box center [794, 94] width 43 height 23
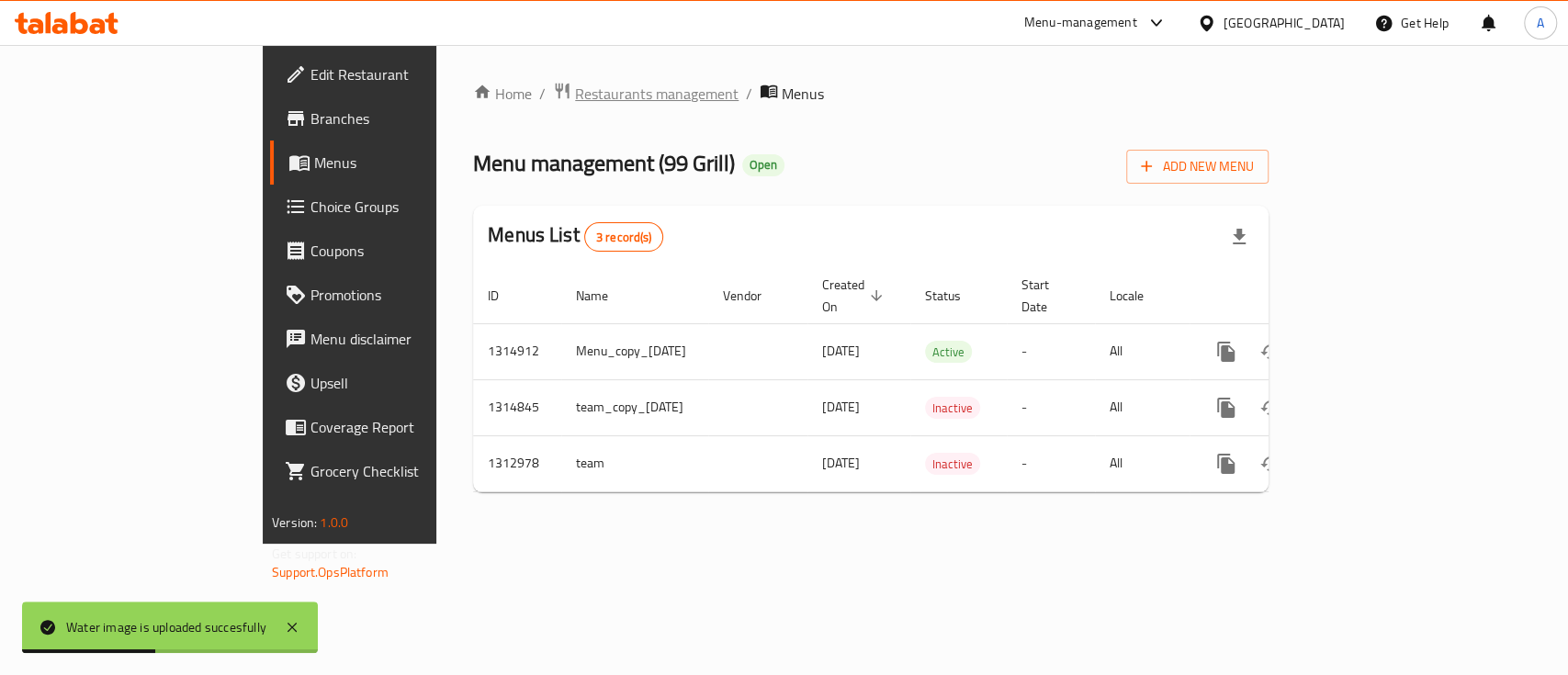
click at [574, 105] on span "Restaurants management" at bounding box center [656, 93] width 163 height 22
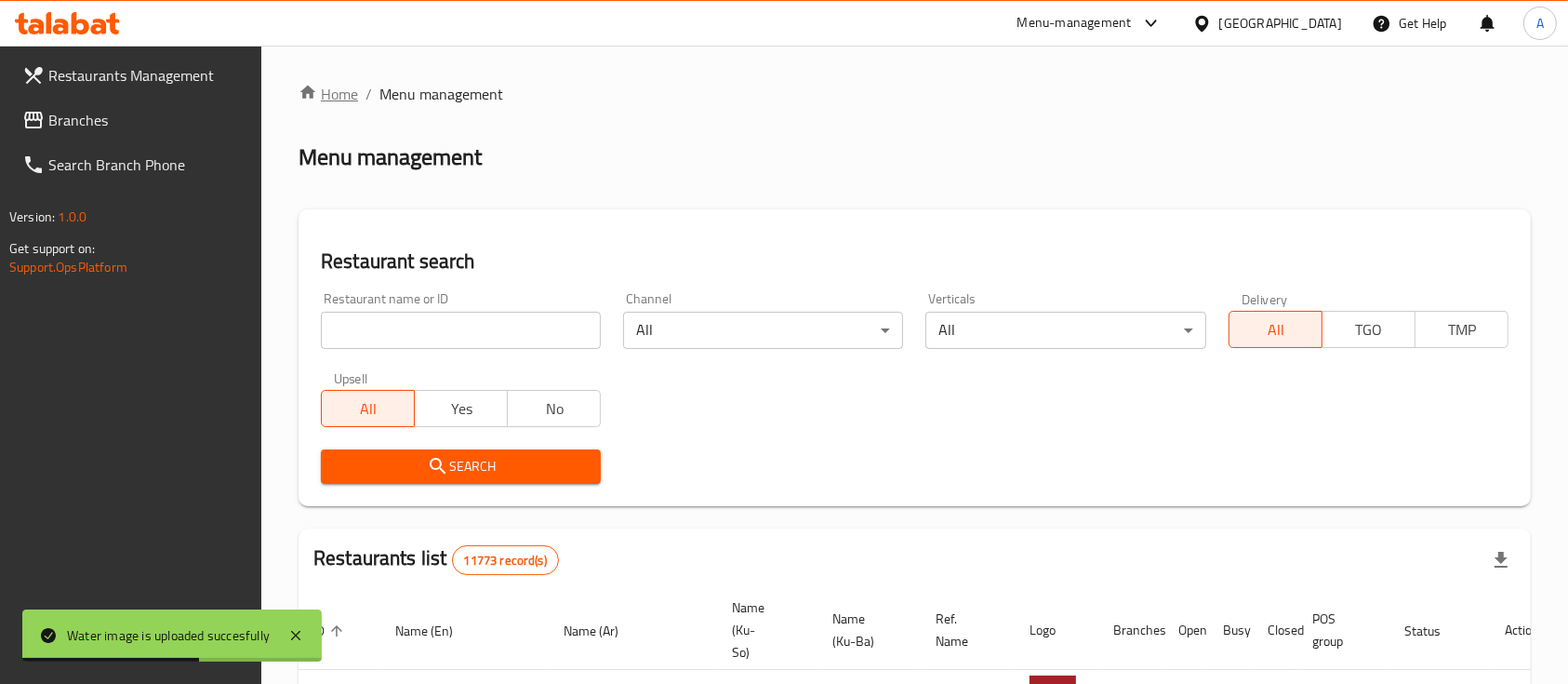
click at [352, 100] on link "Home" at bounding box center [328, 93] width 60 height 23
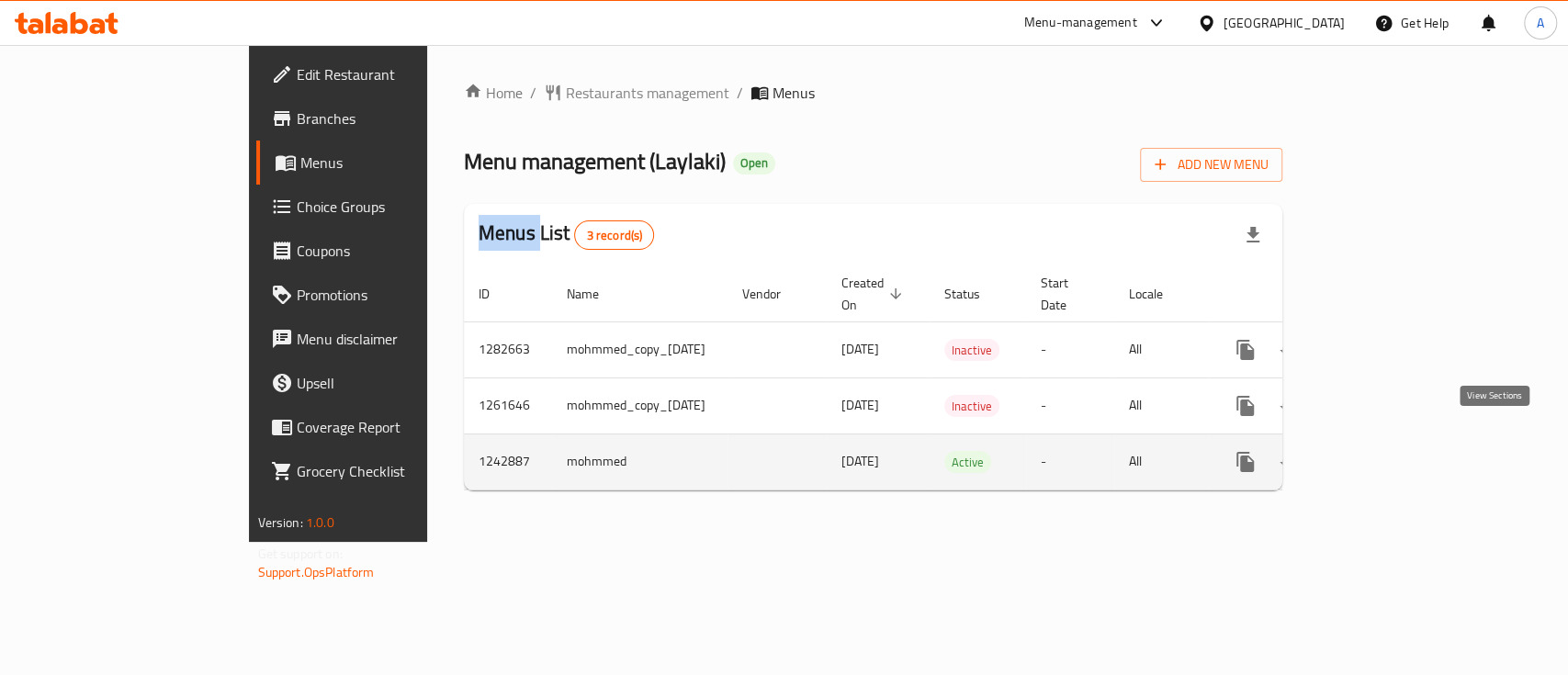
click at [1388, 451] on icon "enhanced table" at bounding box center [1377, 462] width 22 height 22
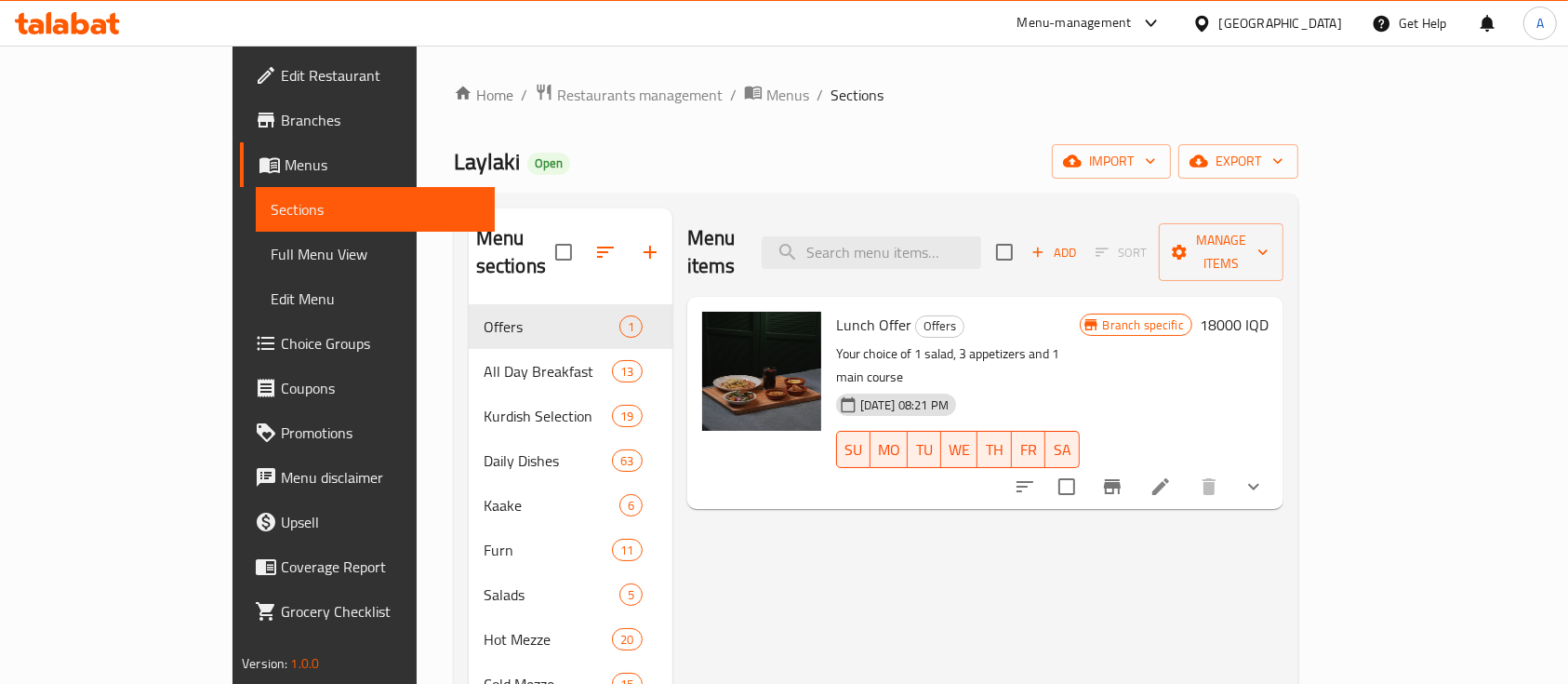
click at [1191, 316] on span "Branch specific" at bounding box center [1143, 325] width 95 height 18
click at [1120, 479] on icon "Branch-specific-item" at bounding box center [1111, 485] width 17 height 15
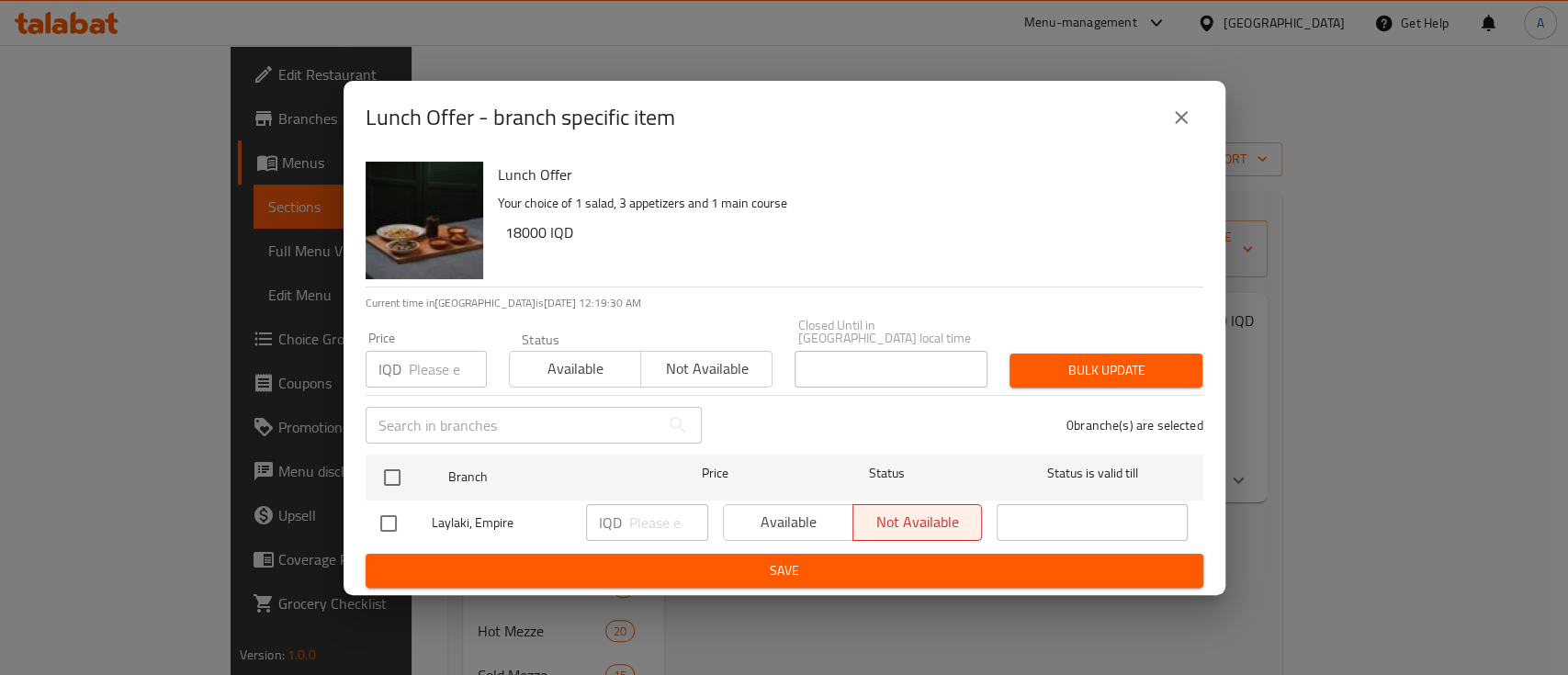
click at [1339, 610] on div "Lunch Offer - branch specific item Lunch Offer Your choice of 1 salad, 3 appeti…" at bounding box center [784, 338] width 1568 height 675
click at [823, 523] on div "Available Not available" at bounding box center [853, 523] width 260 height 37
click at [765, 525] on div "Available Not available" at bounding box center [853, 523] width 260 height 37
click at [384, 510] on input "checkbox" at bounding box center [388, 524] width 39 height 39
checkbox input "true"
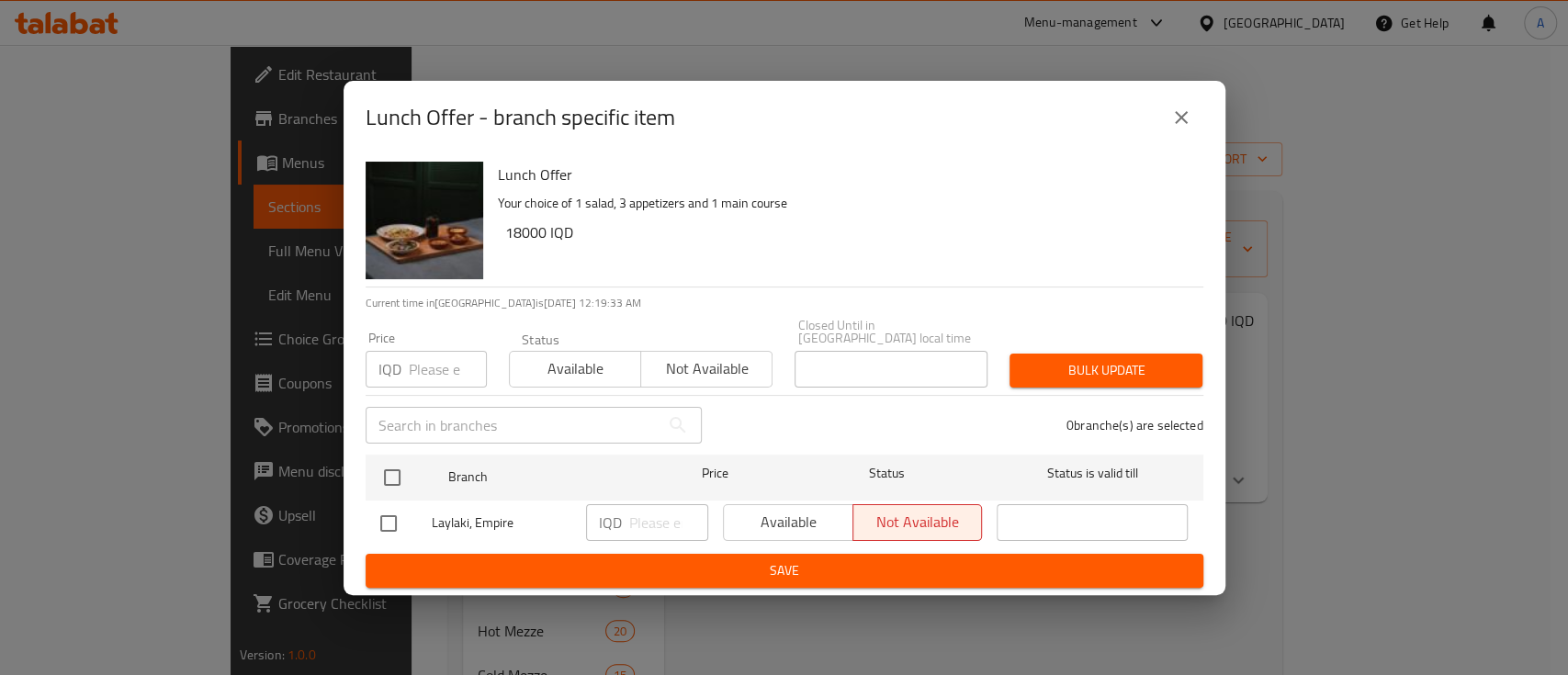
checkbox input "true"
click at [760, 525] on span "Available" at bounding box center [788, 521] width 114 height 26
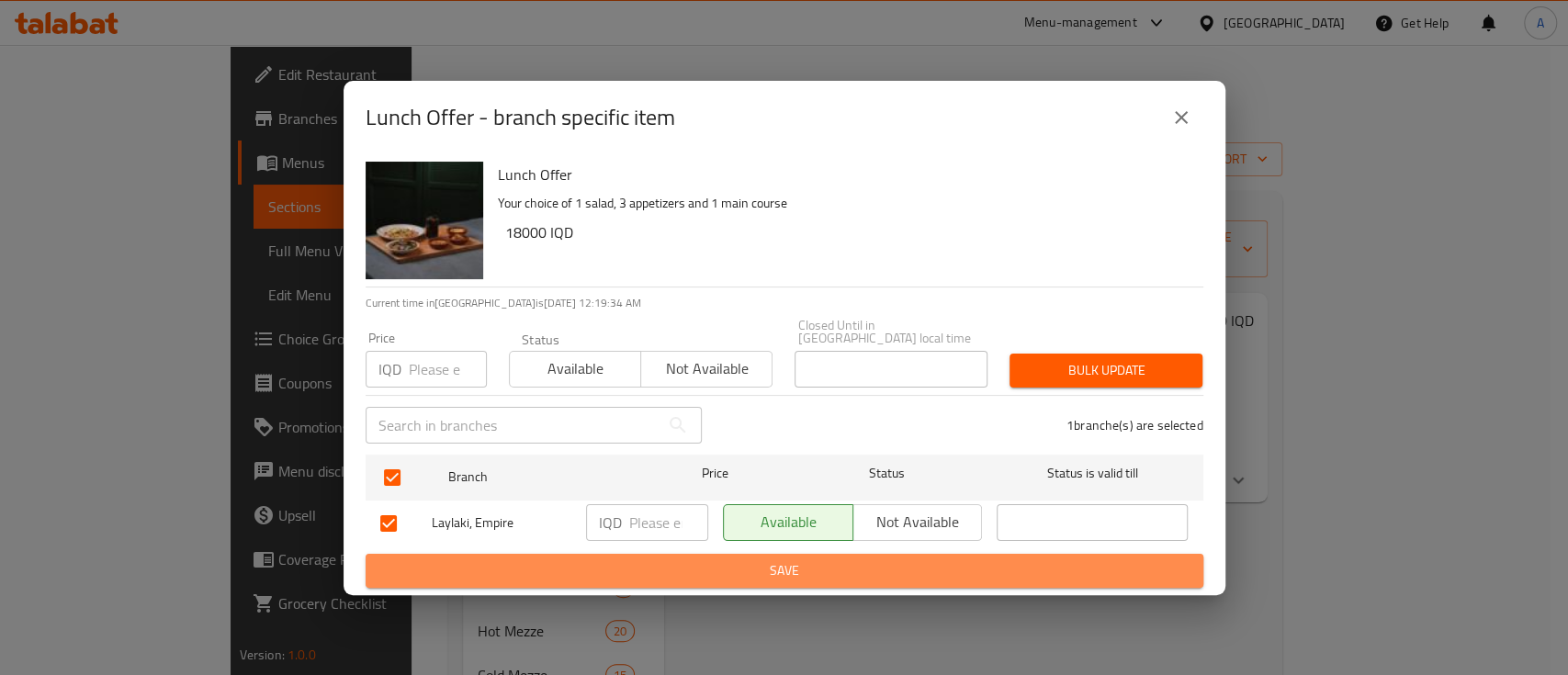
click at [768, 574] on span "Save" at bounding box center [784, 570] width 808 height 23
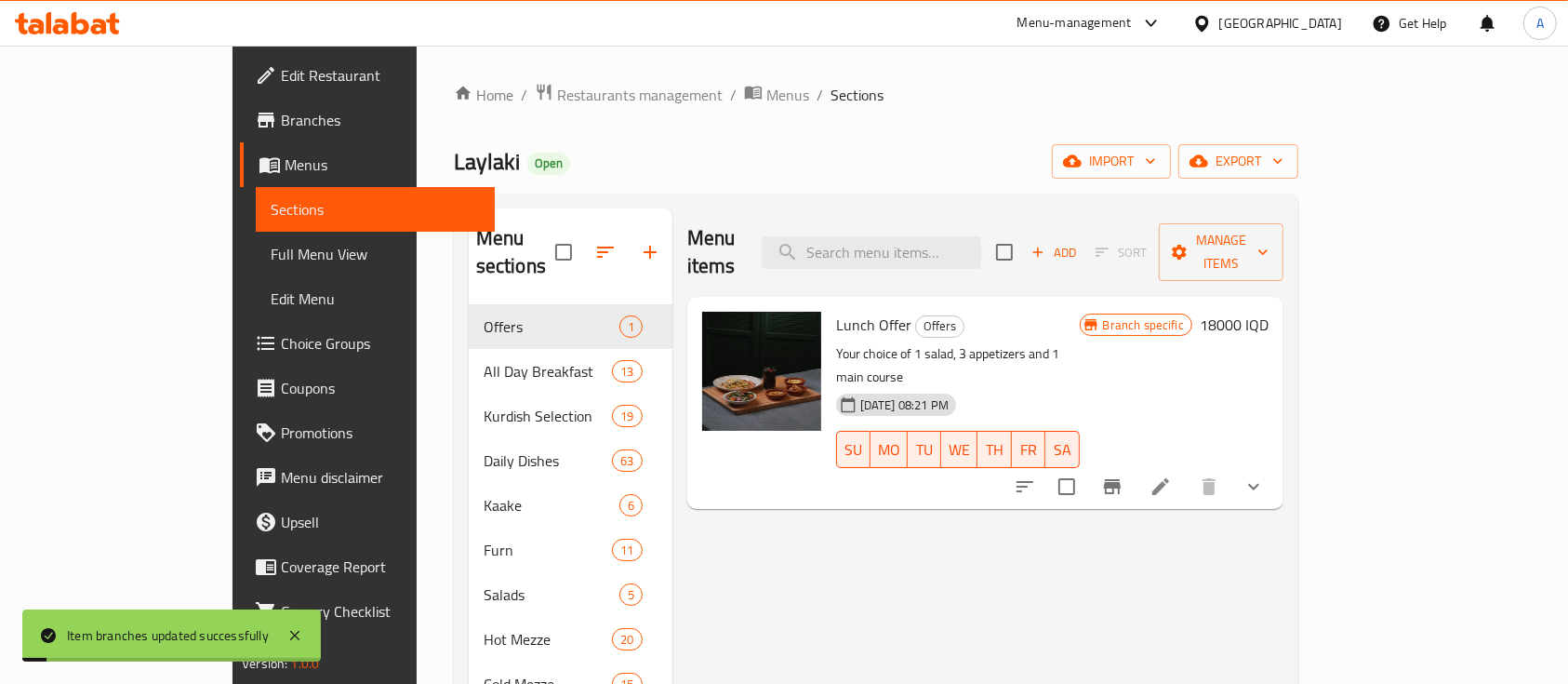
click at [853, 396] on span "30-09-2025 08:21 PM" at bounding box center [904, 405] width 103 height 18
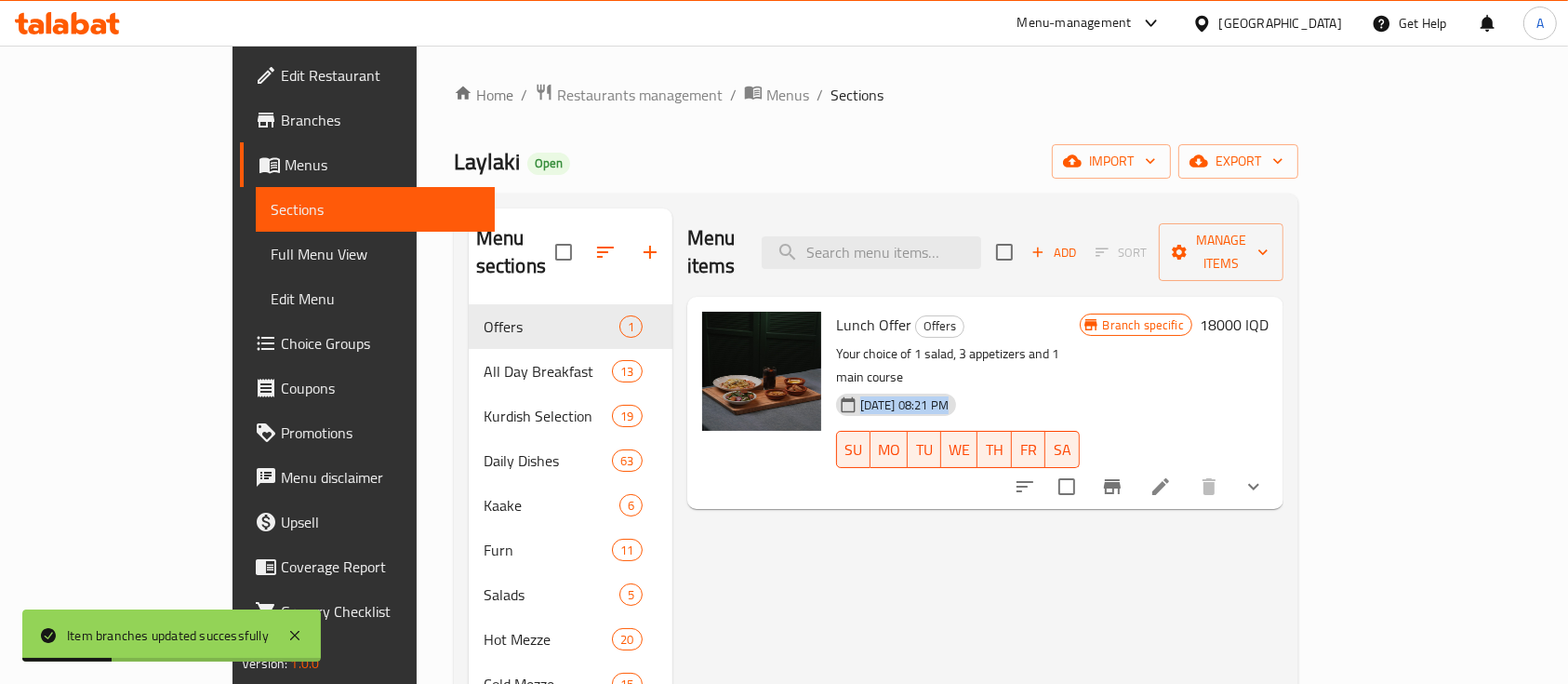
click at [853, 396] on span "30-09-2025 08:21 PM" at bounding box center [904, 405] width 103 height 18
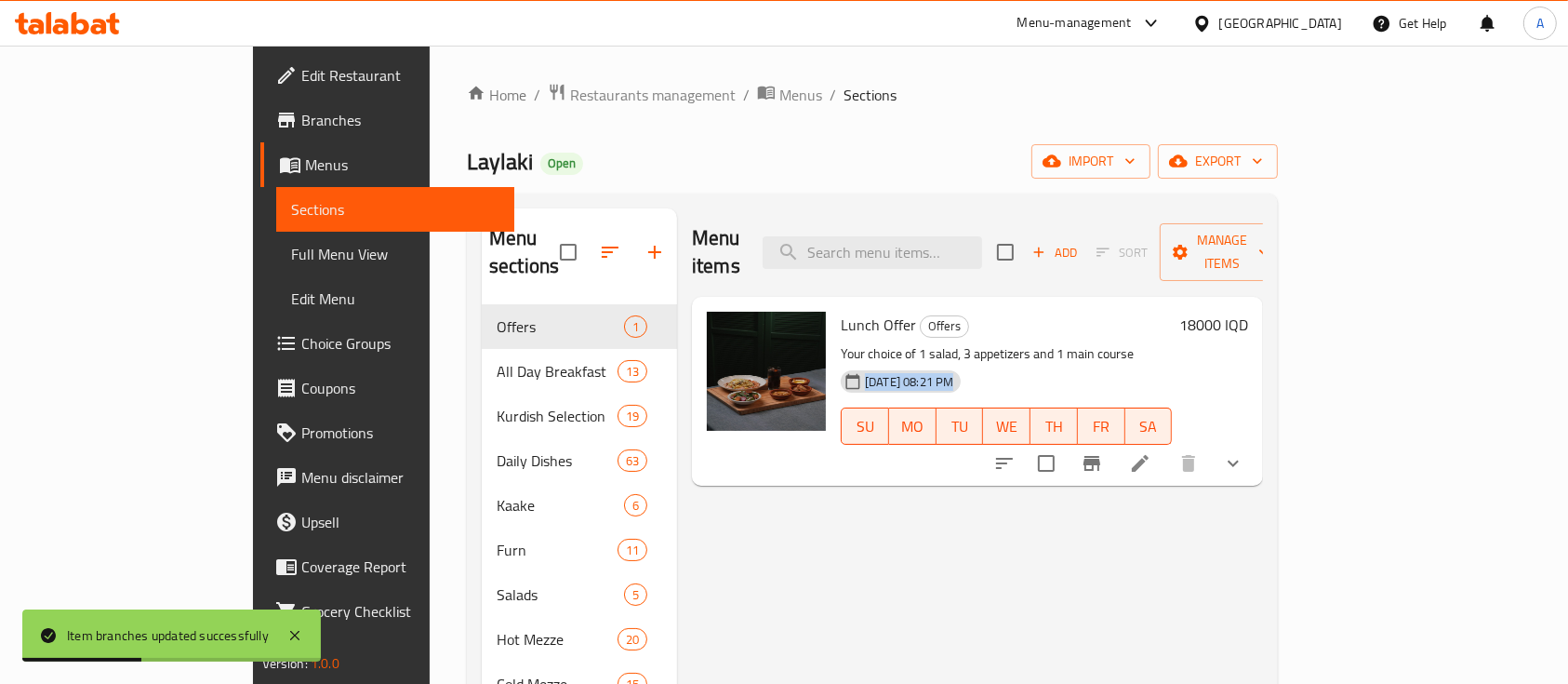
drag, startPoint x: 797, startPoint y: 359, endPoint x: 928, endPoint y: 361, distance: 131.0
click at [928, 373] on span "30-09-2025 08:21 PM" at bounding box center [909, 382] width 103 height 18
click at [988, 363] on div "30-09-2025 08:21 PM SU MO TU WE TH FR SA" at bounding box center [1006, 413] width 346 height 100
click at [858, 373] on span "30-09-2025 08:21 PM" at bounding box center [909, 382] width 103 height 18
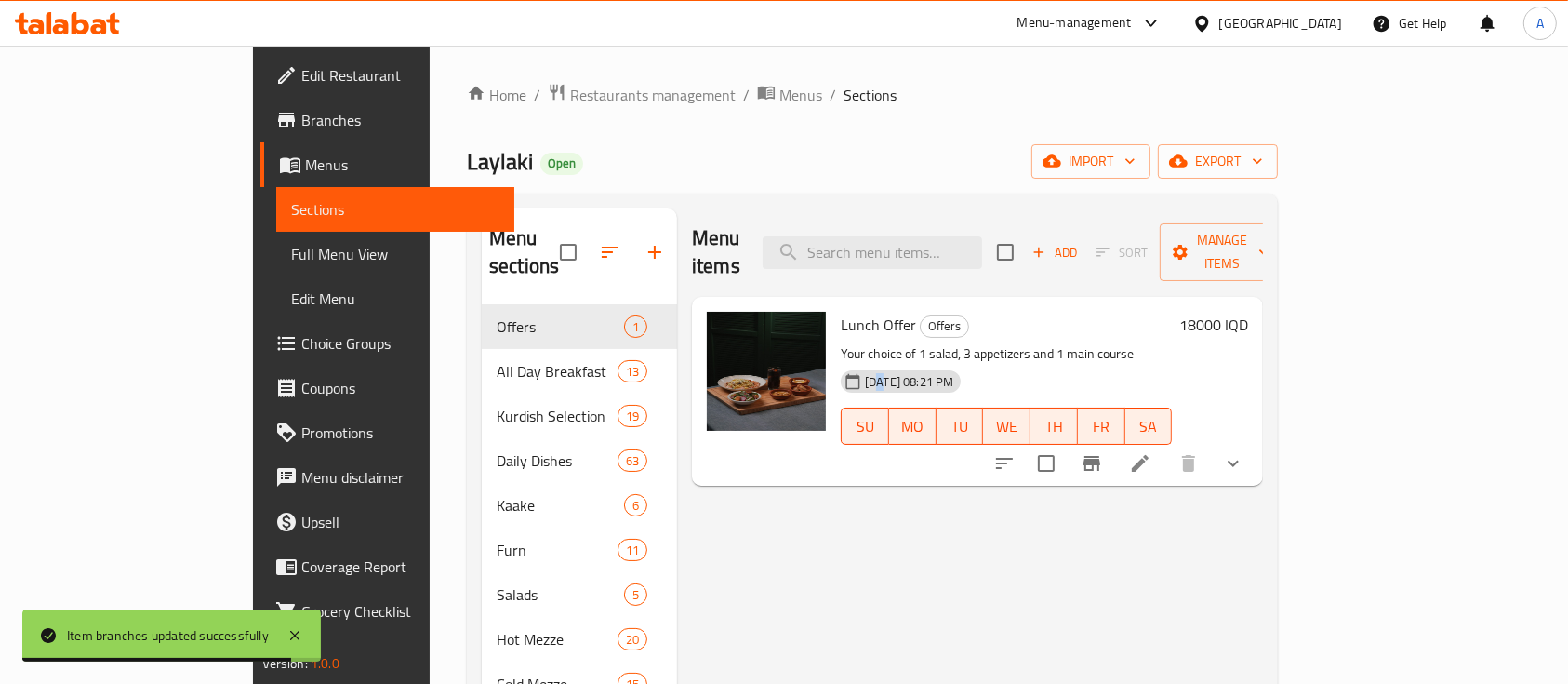
click at [858, 373] on span "30-09-2025 08:21 PM" at bounding box center [909, 382] width 103 height 18
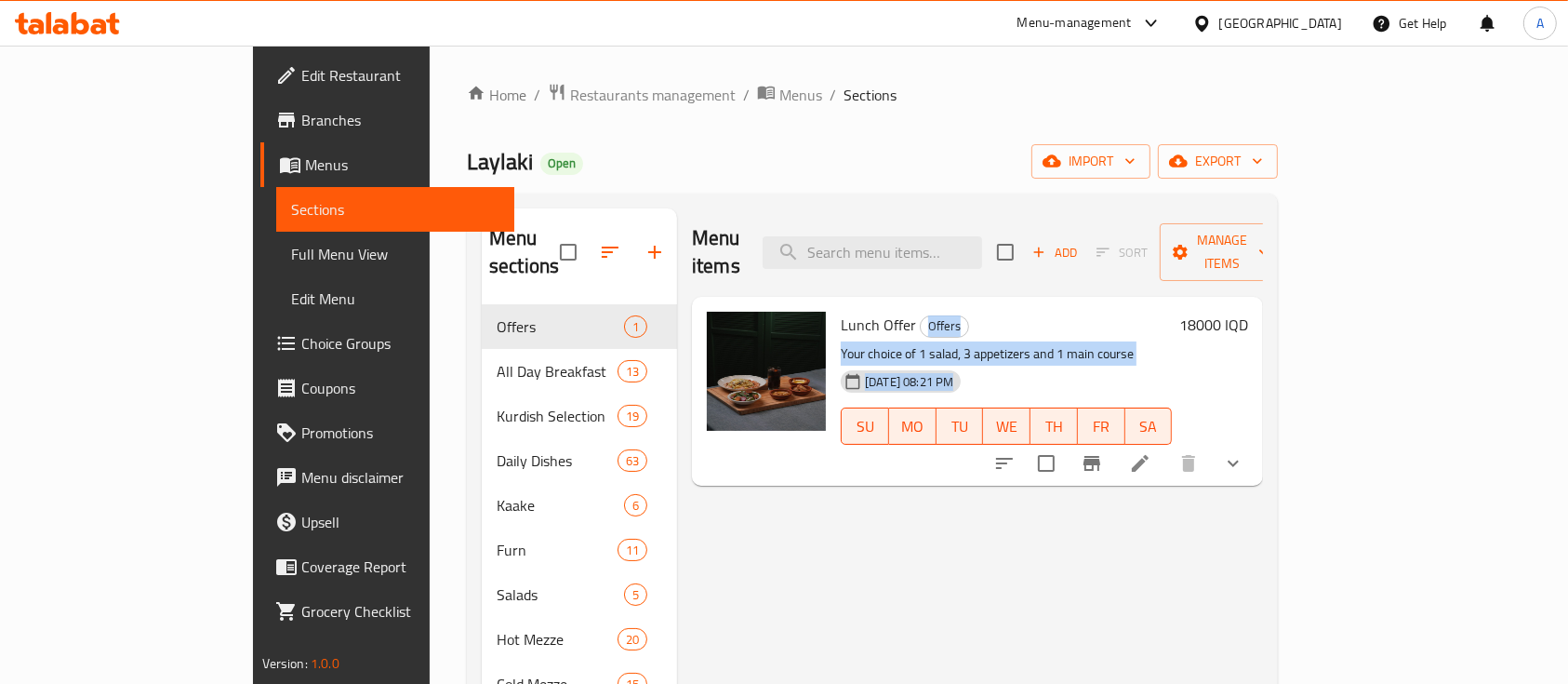
drag, startPoint x: 814, startPoint y: 356, endPoint x: 990, endPoint y: 305, distance: 183.2
click at [990, 305] on div "Lunch Offer Offers Your choice of 1 salad, 3 appetizers and 1 main course 30-09…" at bounding box center [1006, 390] width 346 height 174
click at [990, 312] on h6 "Lunch Offer Offers" at bounding box center [1006, 324] width 331 height 27
